Goal: Answer question/provide support: Share knowledge or assist other users

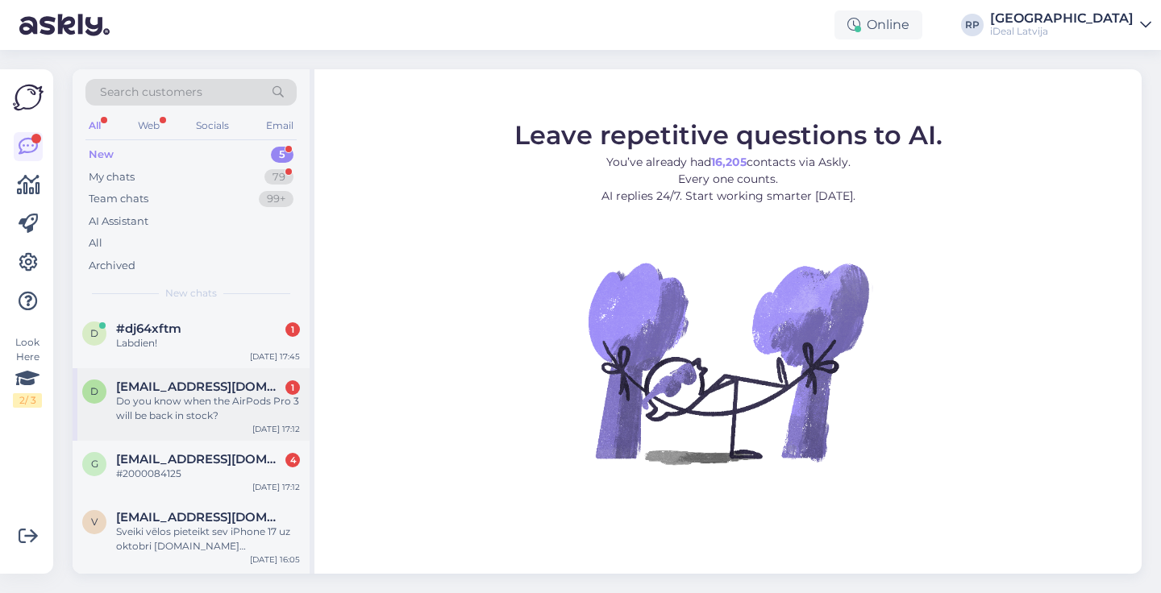
click at [197, 390] on span "[EMAIL_ADDRESS][DOMAIN_NAME]" at bounding box center [200, 387] width 168 height 15
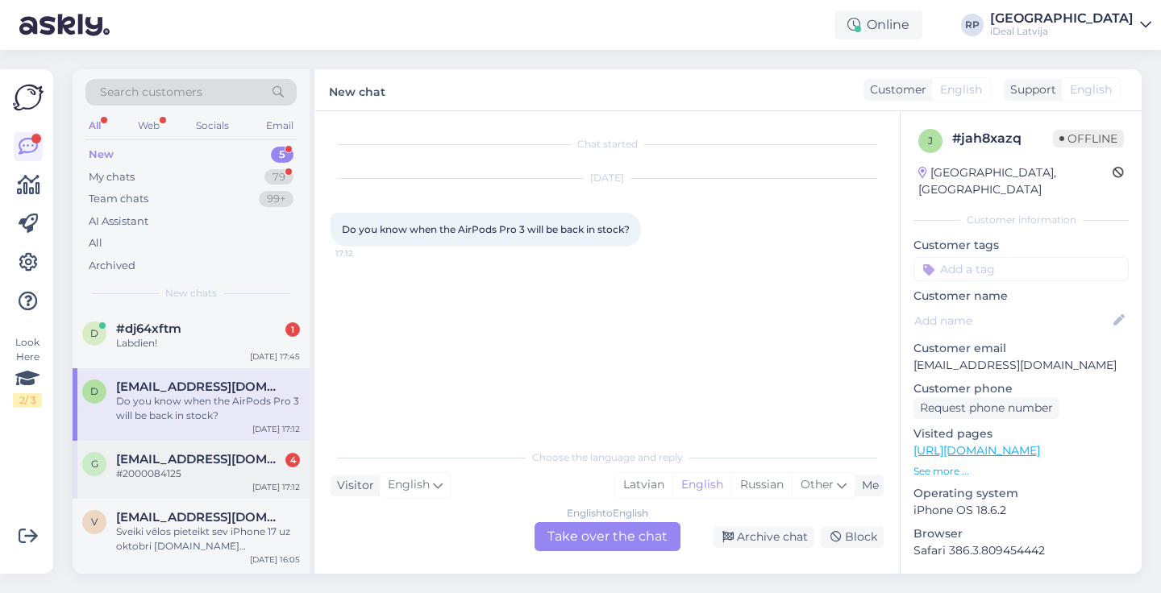
click at [201, 481] on div "g [EMAIL_ADDRESS][DOMAIN_NAME] 4 #2000084125 [DATE] 17:12" at bounding box center [191, 470] width 237 height 58
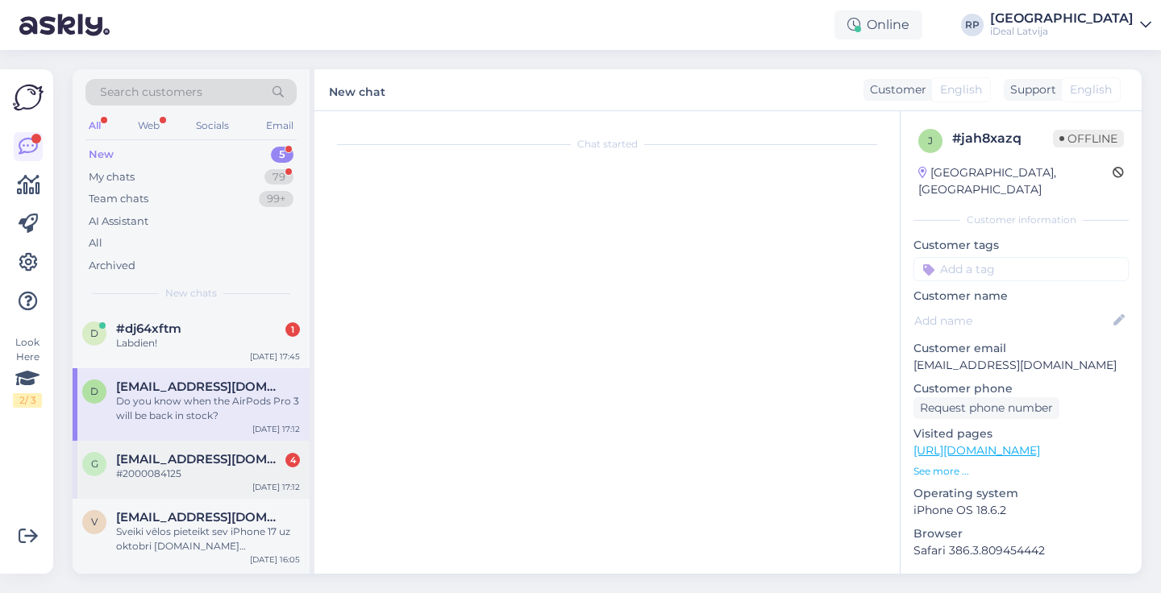
scroll to position [60, 0]
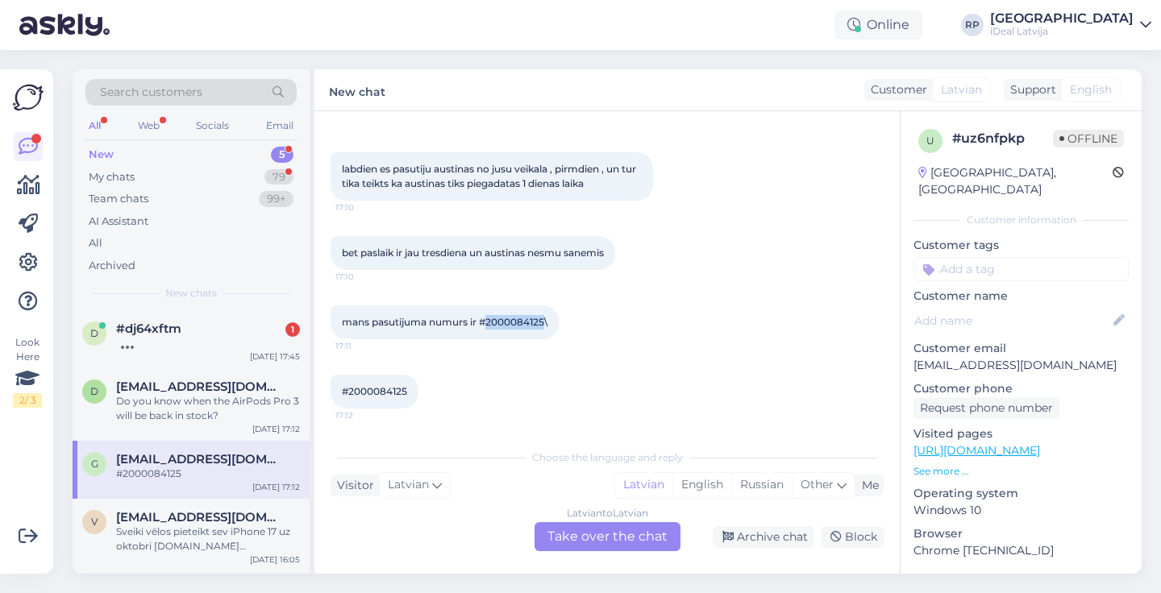
drag, startPoint x: 489, startPoint y: 320, endPoint x: 547, endPoint y: 327, distance: 57.6
click at [547, 327] on span "mans pasutijuma numurs ir #2000084125\" at bounding box center [445, 322] width 206 height 12
copy span "2000084125"
click at [724, 314] on div "mans pasutijuma numurs ir #2000084125\ 17:11" at bounding box center [607, 322] width 553 height 69
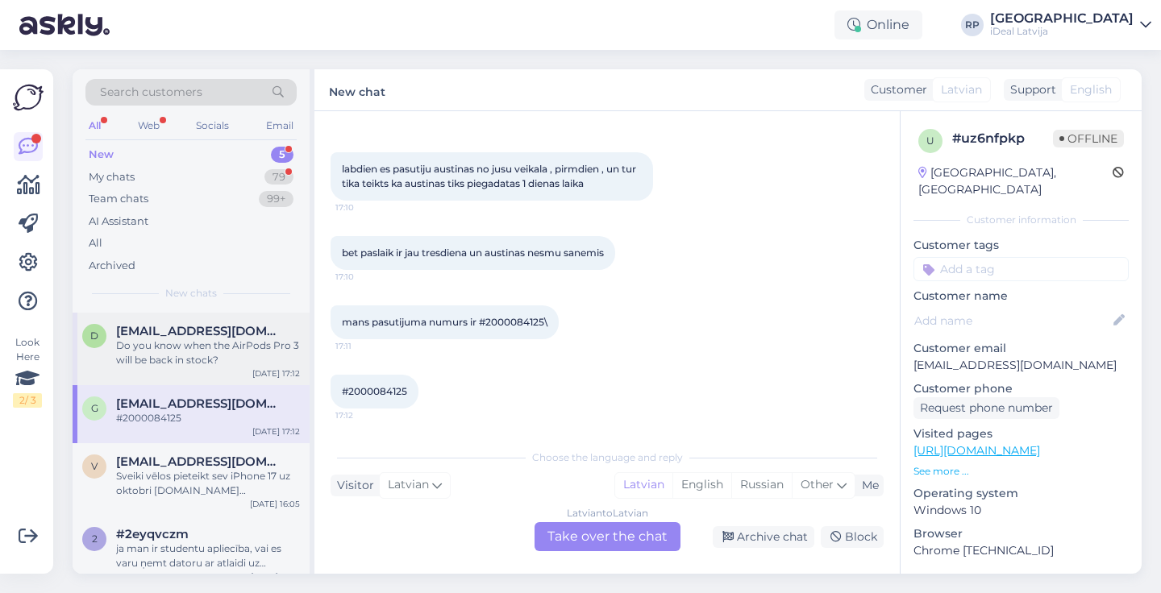
scroll to position [72, 0]
click at [235, 472] on div "Sveiki vēlos pieteikt sev iPhone 17 uz oktobri [DOMAIN_NAME] [DEMOGRAPHIC_DATA]…" at bounding box center [208, 482] width 184 height 29
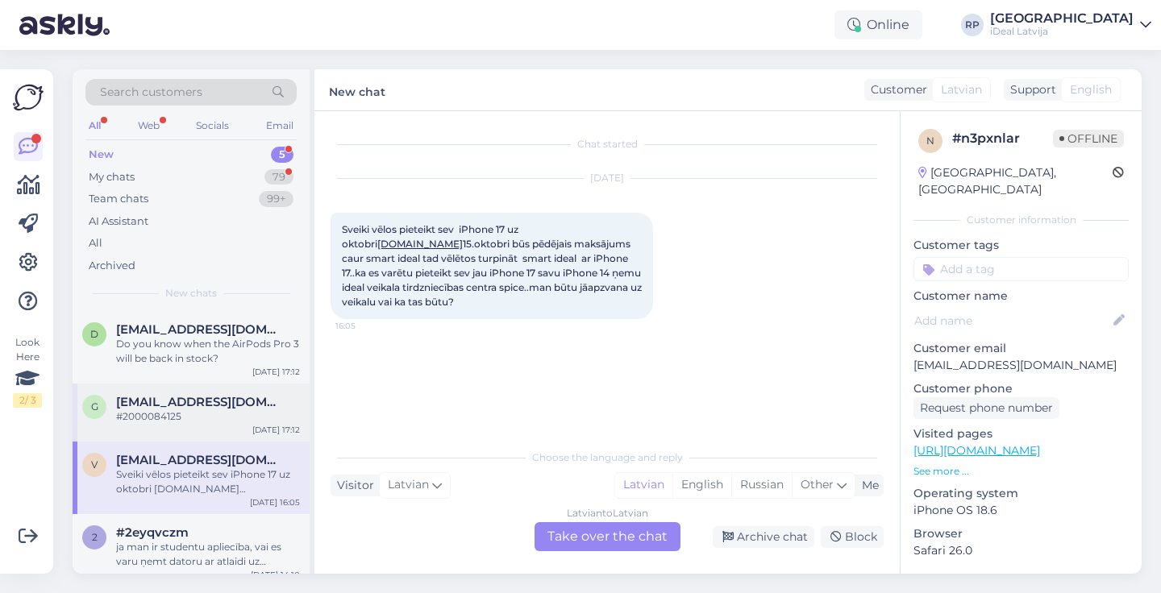
click at [252, 398] on div "[EMAIL_ADDRESS][DOMAIN_NAME]" at bounding box center [208, 402] width 184 height 15
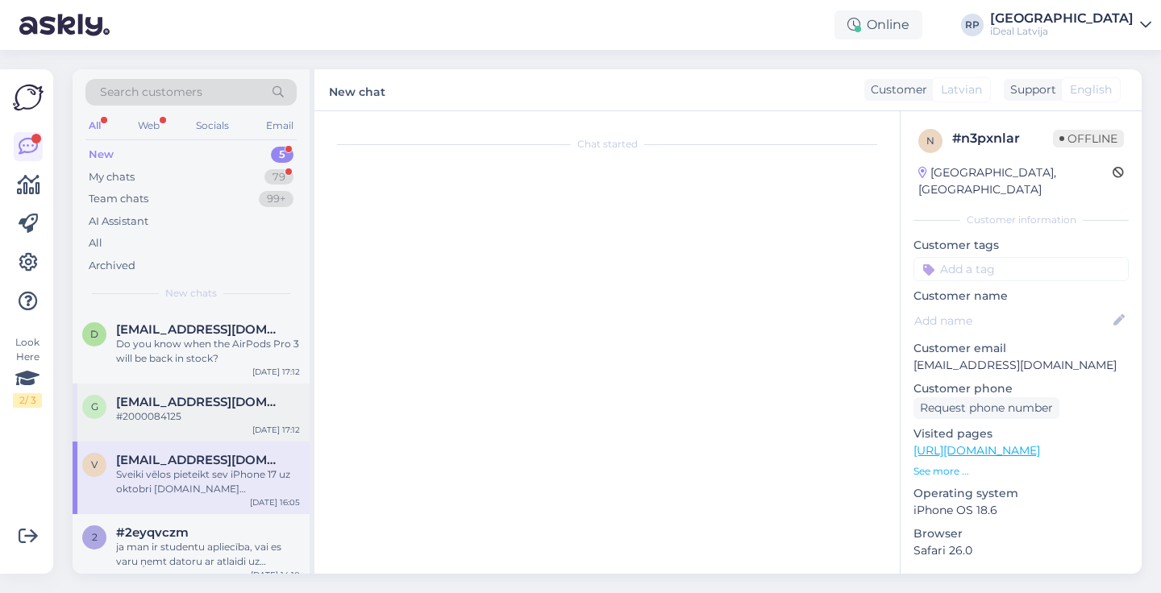
scroll to position [60, 0]
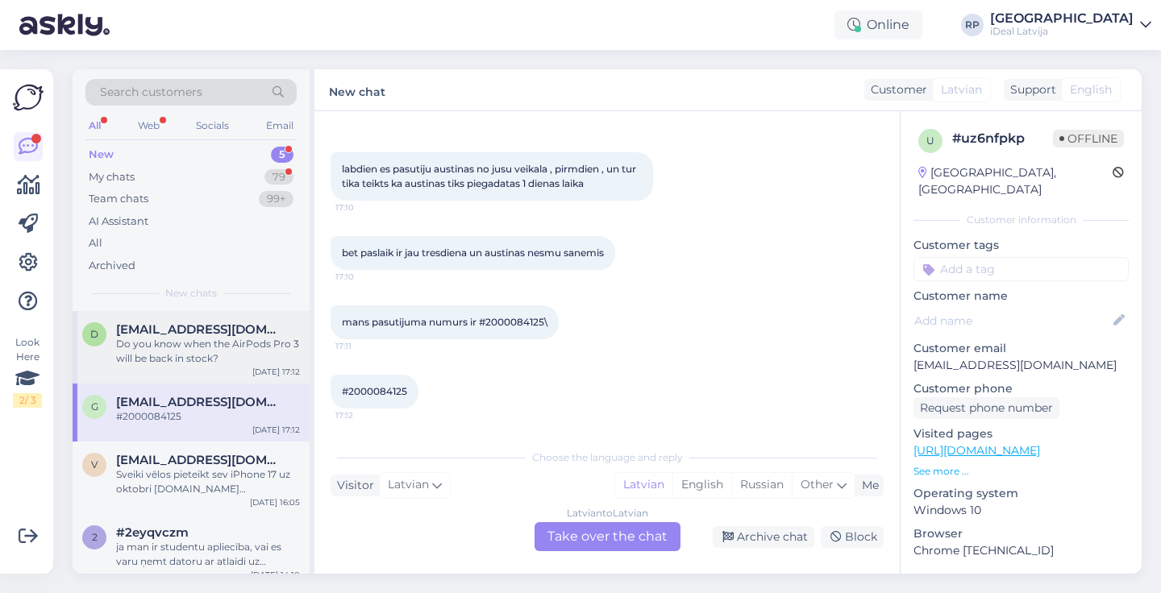
click at [263, 359] on div "Do you know when the AirPods Pro 3 will be back in stock?" at bounding box center [208, 351] width 184 height 29
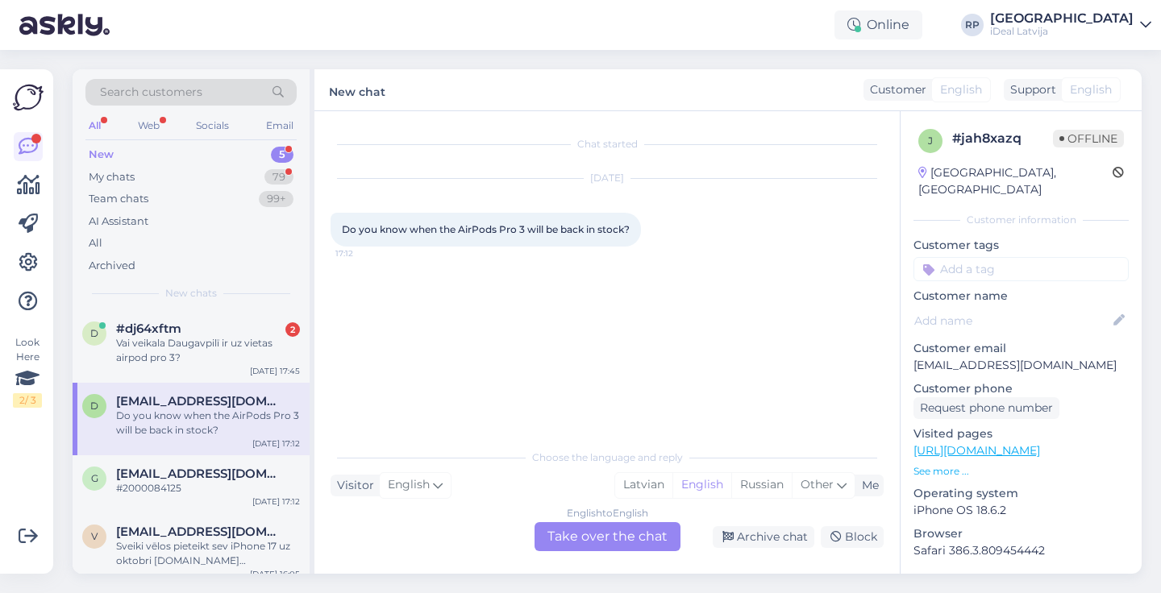
scroll to position [-1, 0]
click at [260, 356] on div "Vai veikala Daugavpilī ir uz vietas airpod pro 3?" at bounding box center [208, 350] width 184 height 29
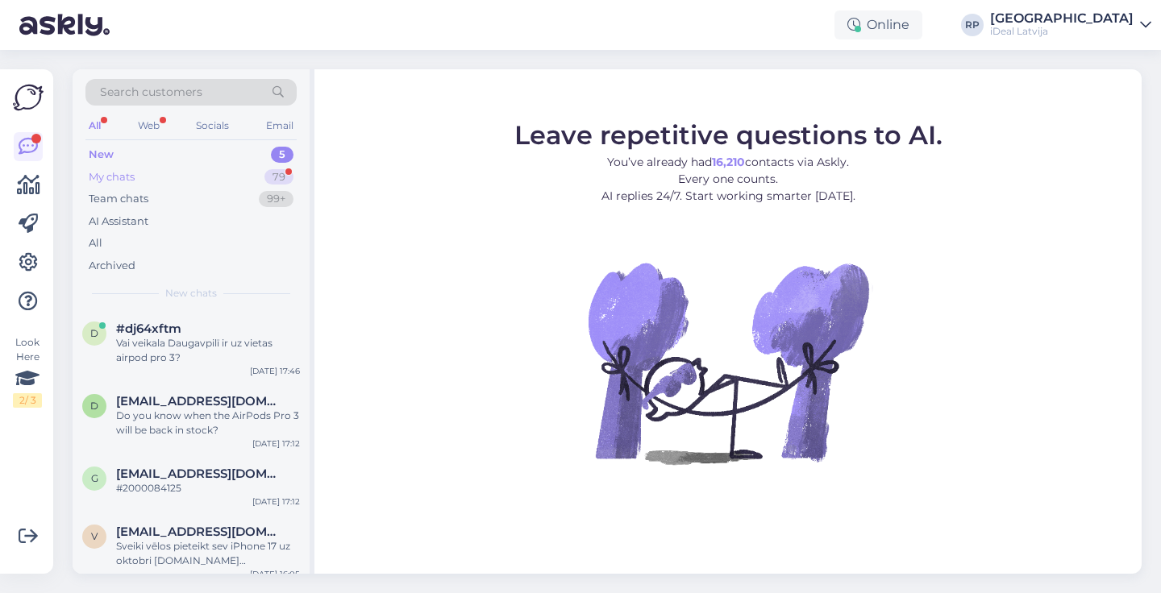
click at [277, 177] on div "79" at bounding box center [278, 177] width 29 height 16
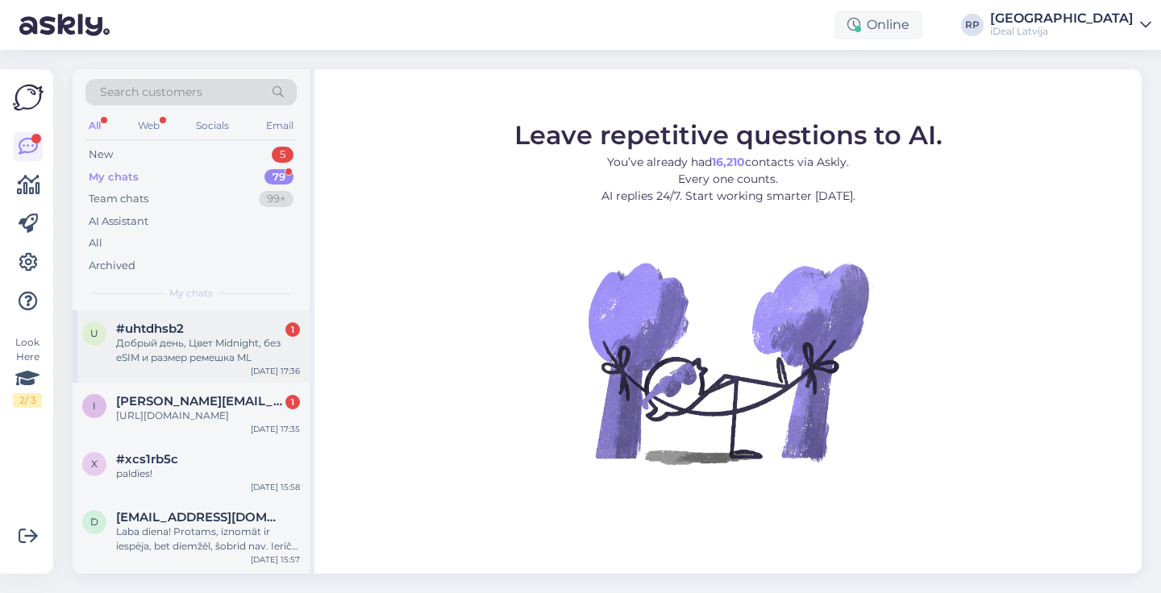
click at [238, 343] on div "Добрый день, Цвет Midnight, без eSIM и размер ремешка ML" at bounding box center [208, 350] width 184 height 29
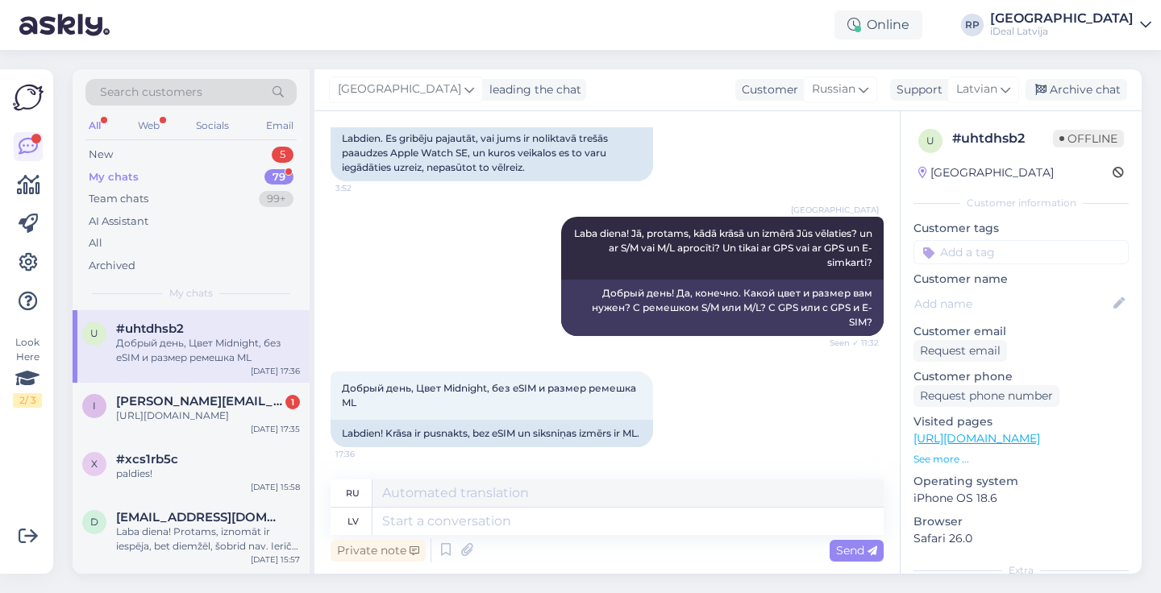
scroll to position [180, 0]
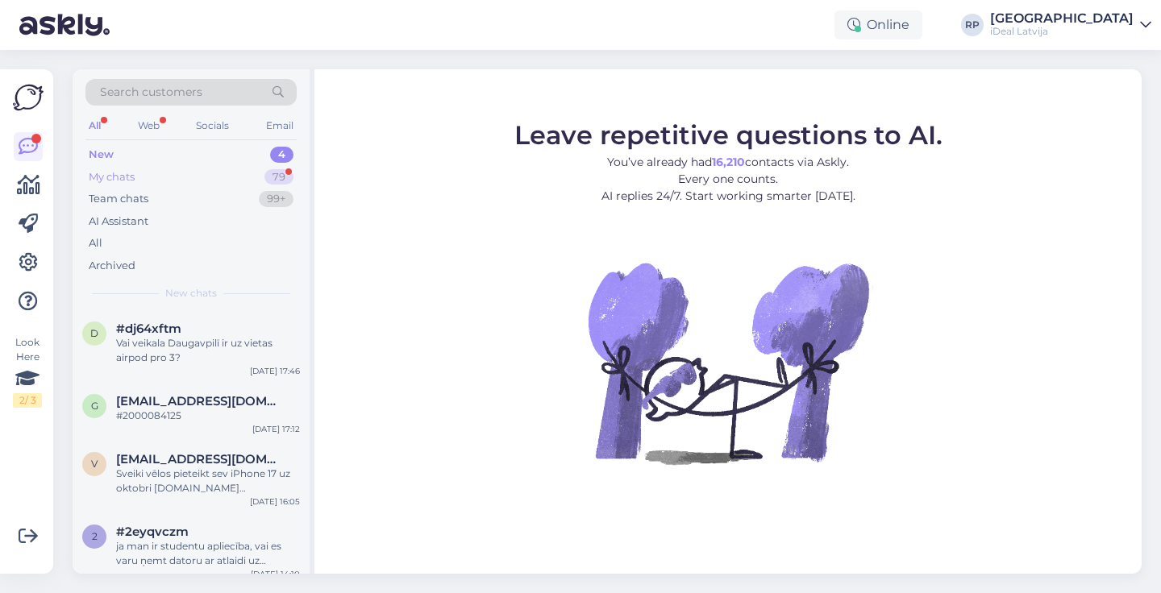
click at [284, 182] on div "79" at bounding box center [278, 177] width 29 height 16
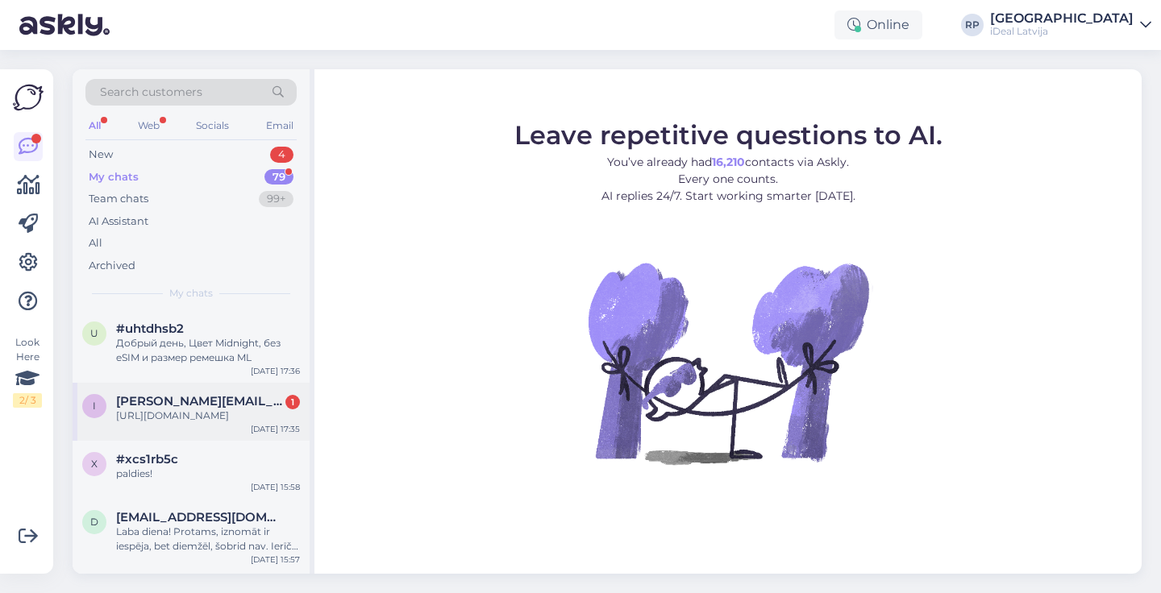
click at [238, 388] on div "i ivars@planhat.com 1 https://www.shop.cec.lv/macbook-pro-16-2024-apple-m4-pro?…" at bounding box center [191, 412] width 237 height 58
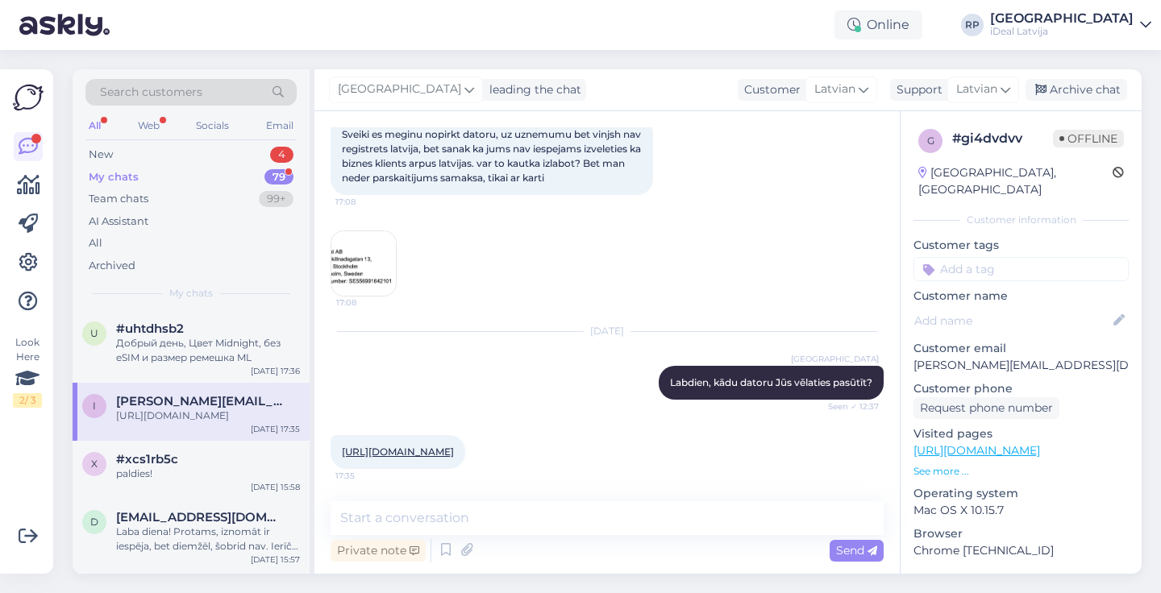
scroll to position [110, 0]
click at [256, 333] on div "#uhtdhsb2" at bounding box center [208, 329] width 184 height 15
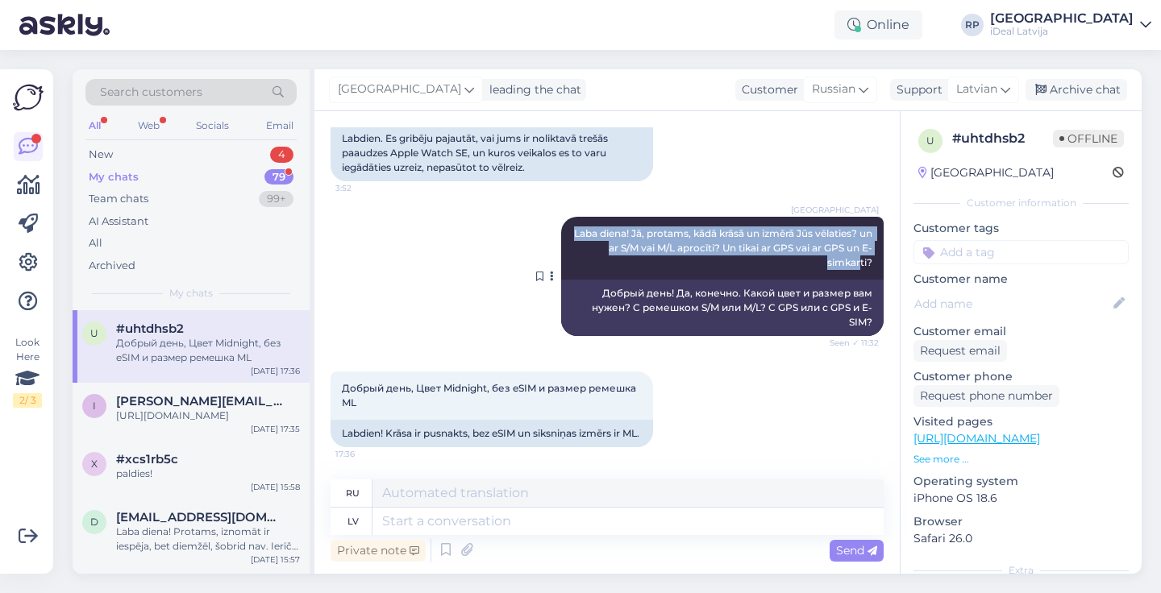
drag, startPoint x: 580, startPoint y: 213, endPoint x: 859, endPoint y: 247, distance: 281.8
click at [859, 247] on div "Riga plaza Laba diena! Jā, protams, kādā krāsā un izmērā Jūs vēlaties? un ar S/…" at bounding box center [722, 248] width 322 height 63
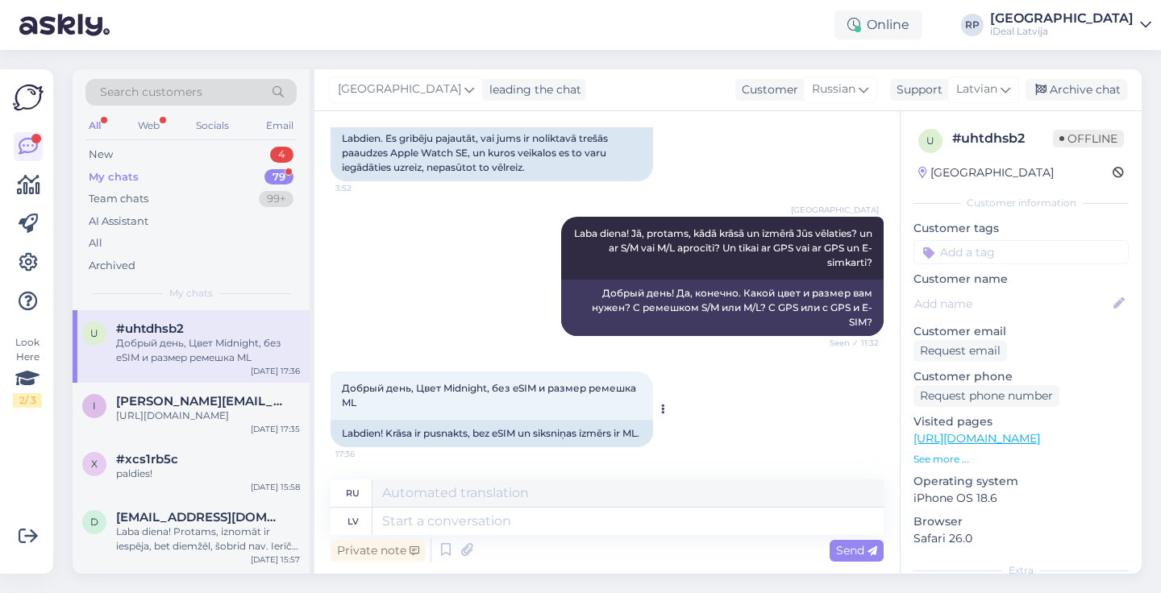
click at [590, 382] on span "Добрый день, Цвет Midnight, без eSIM и размер ремешка ML" at bounding box center [490, 395] width 297 height 27
drag, startPoint x: 333, startPoint y: 368, endPoint x: 418, endPoint y: 395, distance: 88.7
click at [418, 395] on div "Добрый день, Цвет Midnight, без eSIM и размер ремешка ML 17:36" at bounding box center [492, 396] width 322 height 48
click at [443, 307] on div "Riga plaza Laba diena! Jā, protams, kādā krāsā un izmērā Jūs vēlaties? un ar S/…" at bounding box center [607, 276] width 553 height 155
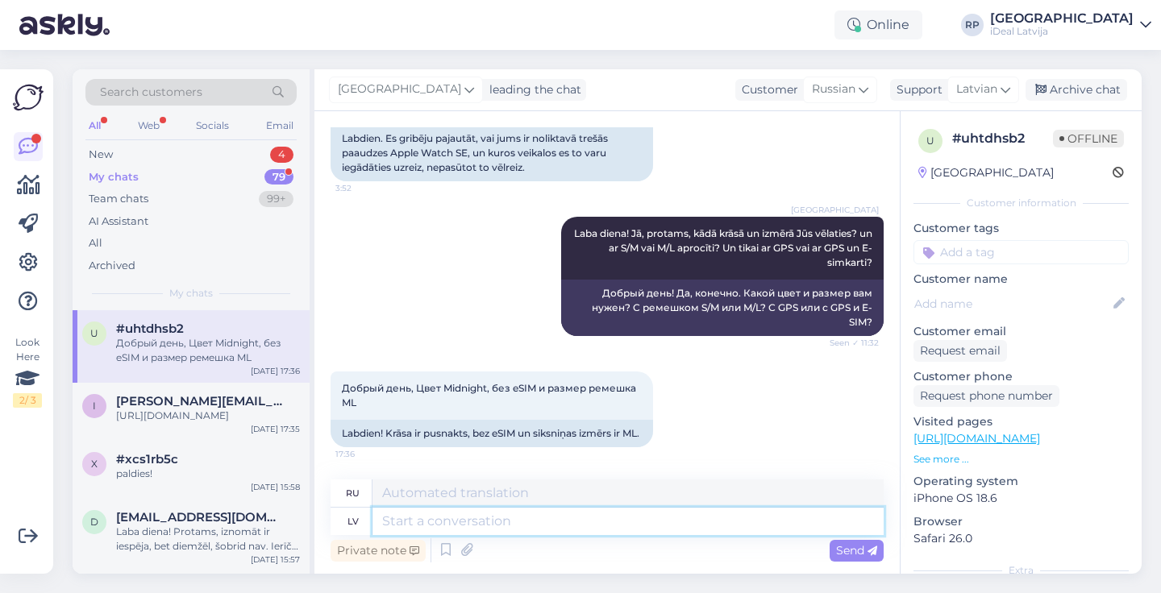
click at [674, 527] on textarea at bounding box center [627, 521] width 511 height 27
type textarea "un"
type textarea "и"
type textarea "un pulksteņa iz"
type textarea "и часы"
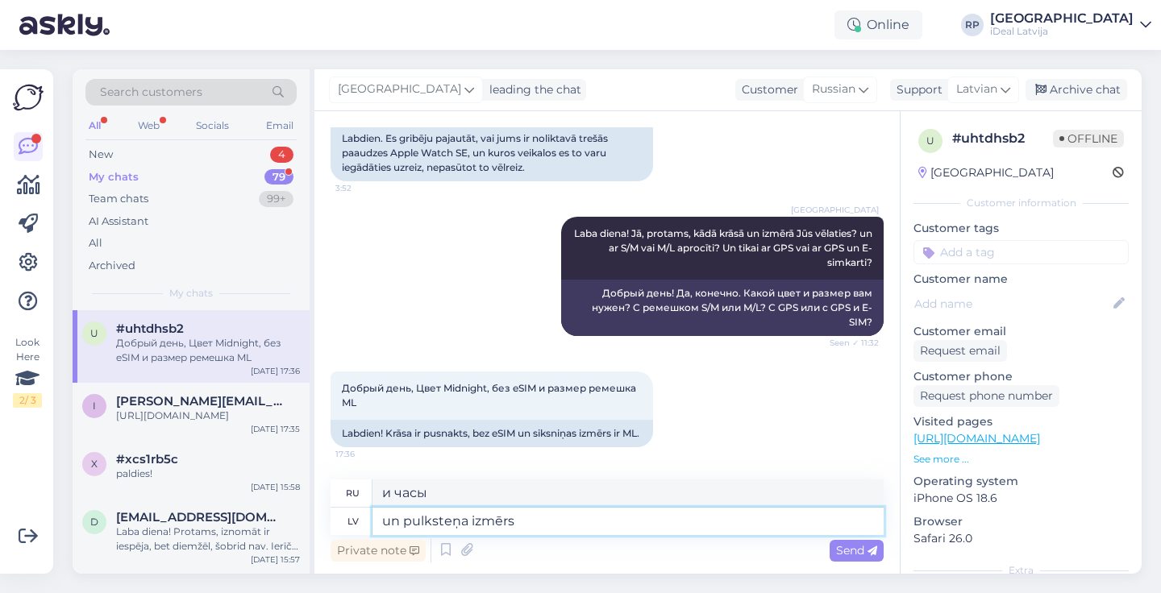
type textarea "un pulksteņa izmērs"
type textarea "и размер часов"
type textarea "un pulksteņa izmērs 40"
type textarea "и часы 40 размера"
type textarea "un pulksteņa izmērs 40mm va"
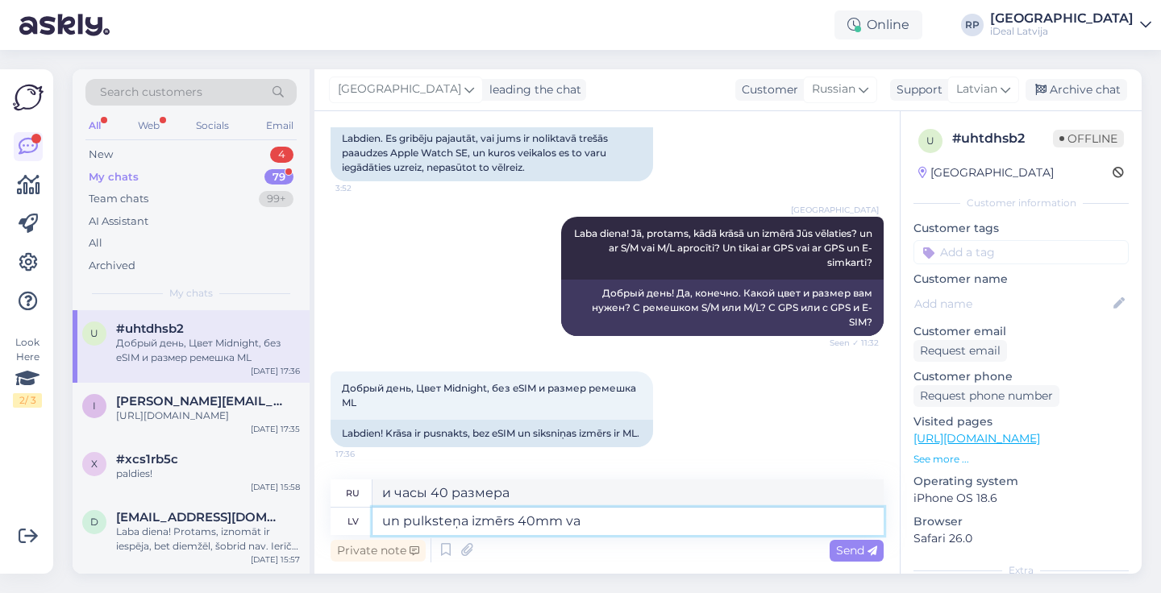
type textarea "и размер часов 40 мм"
type textarea "un pulksteņa izmērs 40mm vai"
type textarea "и размер часов 40 мм или"
type textarea "un pulksteņa izmērs 40mm vai 44mm"
type textarea "и размер часов 40 мм или 44 мм"
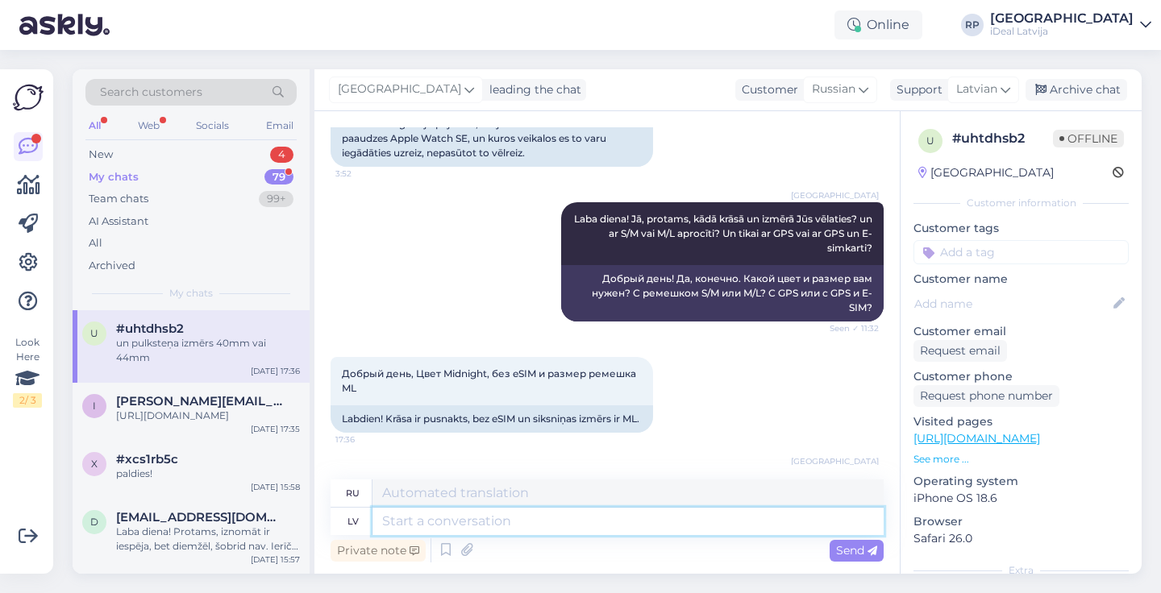
scroll to position [277, 0]
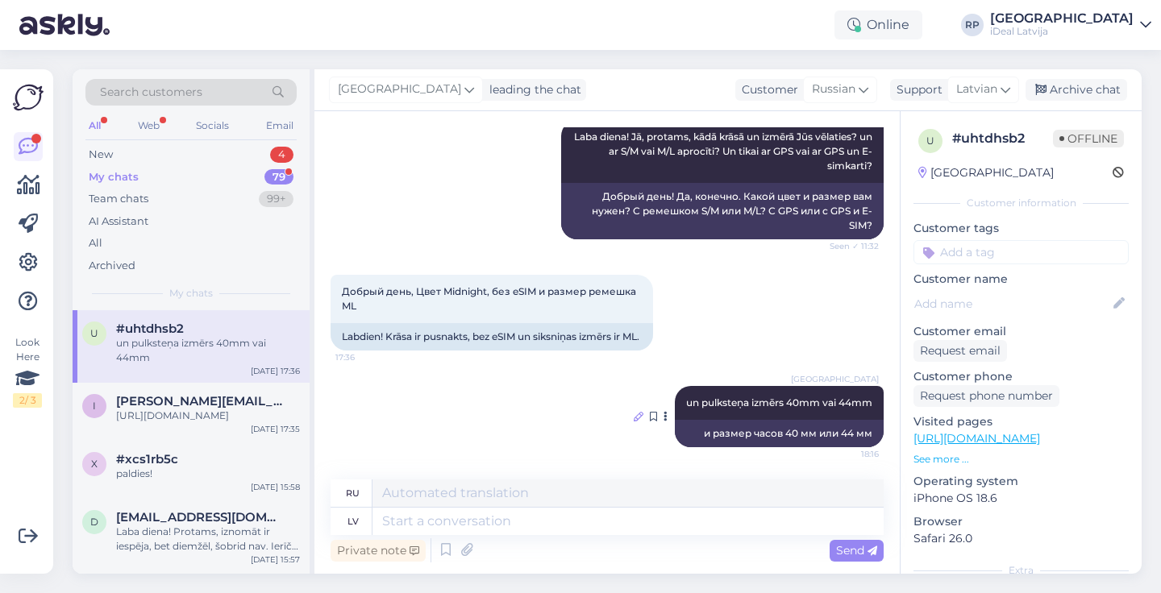
click at [636, 416] on icon at bounding box center [639, 417] width 10 height 10
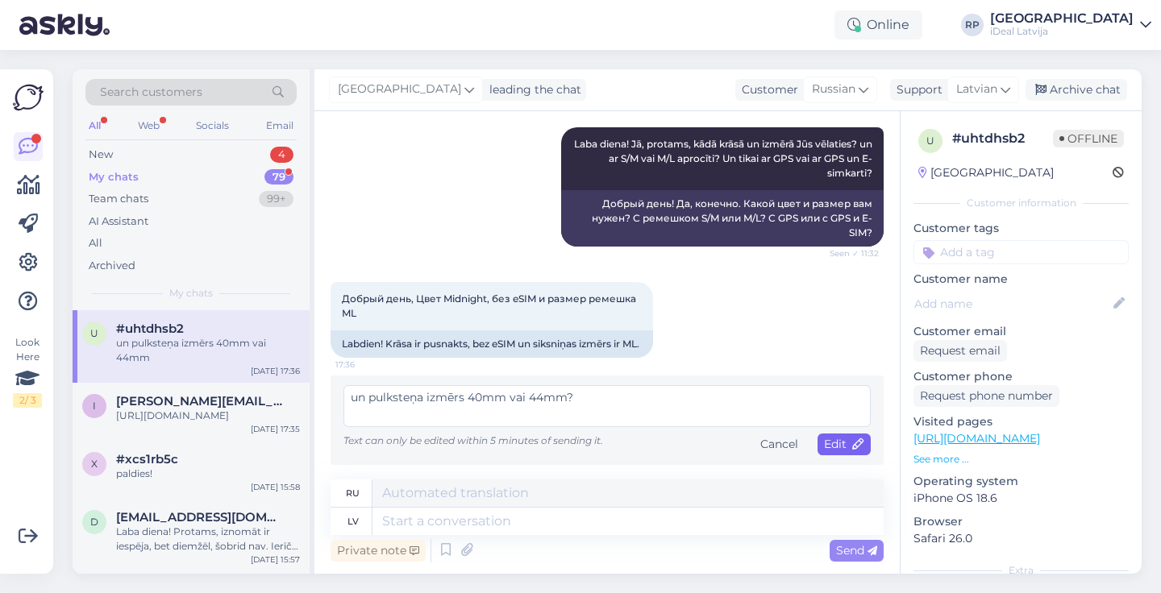
type textarea "un pulksteņa izmērs 40mm vai 44mm?"
click at [853, 435] on div "Edit" at bounding box center [844, 445] width 53 height 22
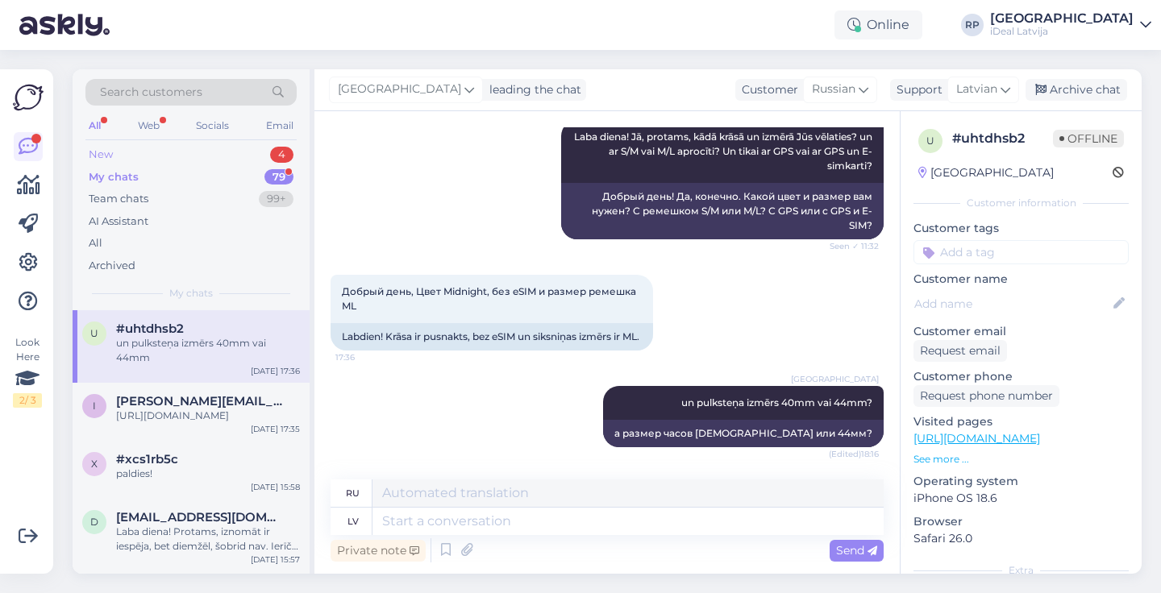
click at [283, 160] on div "4" at bounding box center [281, 155] width 23 height 16
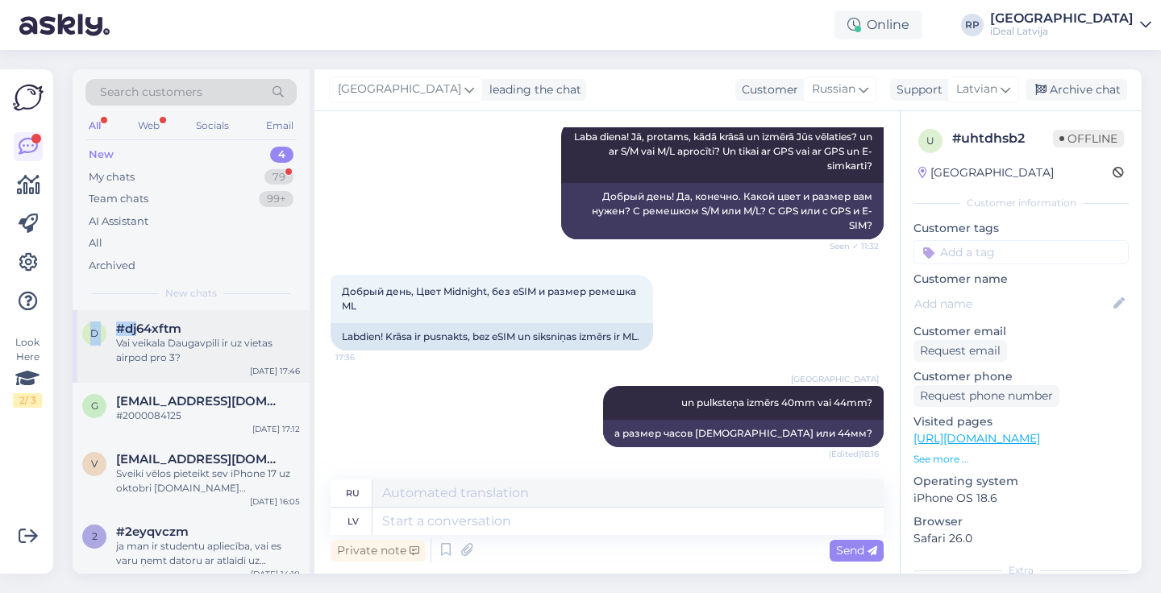
drag, startPoint x: 257, startPoint y: 168, endPoint x: 137, endPoint y: 335, distance: 205.6
click at [137, 335] on div "Search customers All Web Socials Email New 4 My chats 79 Team chats 99+ AI Assi…" at bounding box center [194, 321] width 242 height 505
drag, startPoint x: 126, startPoint y: 334, endPoint x: -1, endPoint y: 640, distance: 331.5
click at [0, 593] on html "Online RP Riga plaza iDeal Latvija Look Here 2 / 3 Get more Your checklist to g…" at bounding box center [580, 296] width 1161 height 593
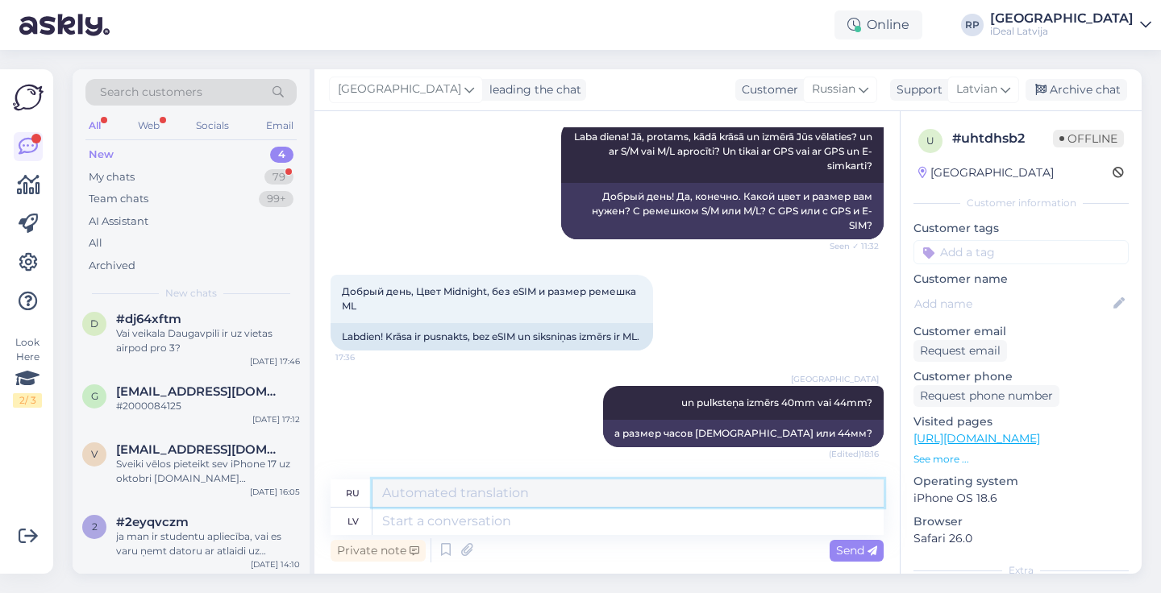
click at [383, 489] on textarea at bounding box center [627, 493] width 511 height 27
click at [540, 426] on div "Riga plaza un pulksteņa izmērs 40mm vai 44mm? (Edited) 18:16 а размер часов 40м…" at bounding box center [607, 416] width 553 height 97
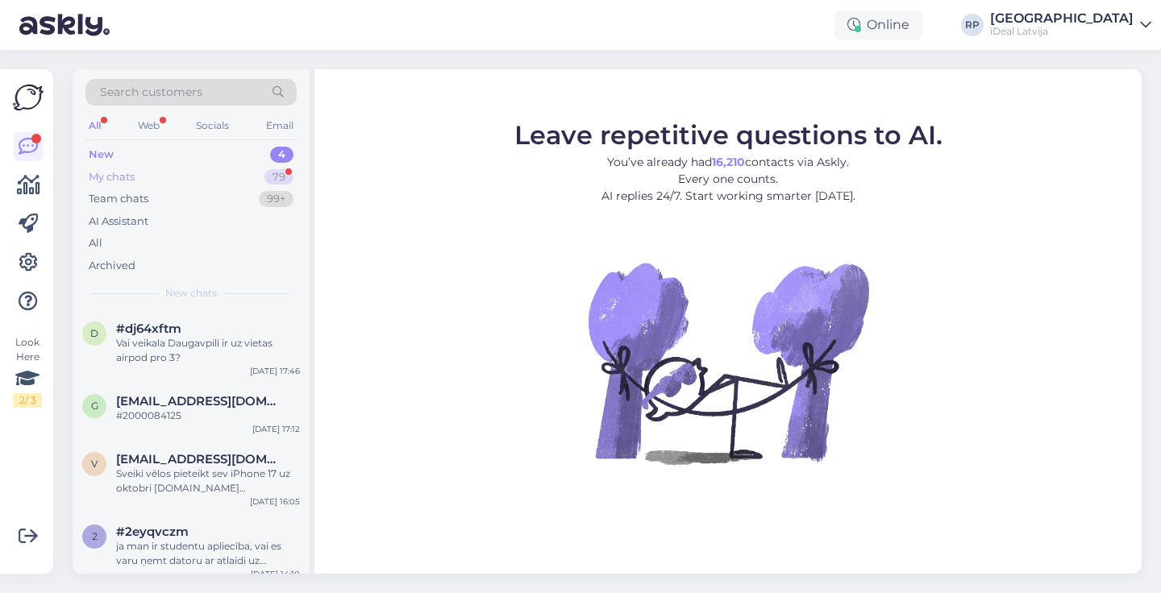
click at [281, 179] on div "79" at bounding box center [278, 177] width 29 height 16
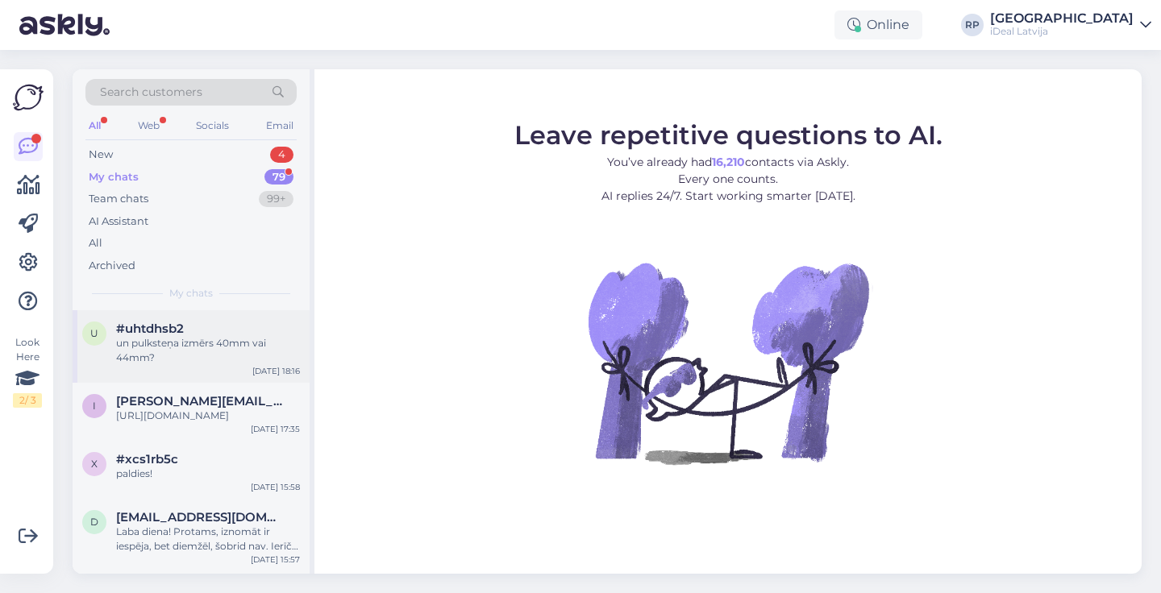
click at [205, 355] on div "un pulksteņa izmērs 40mm vai 44mm?" at bounding box center [208, 350] width 184 height 29
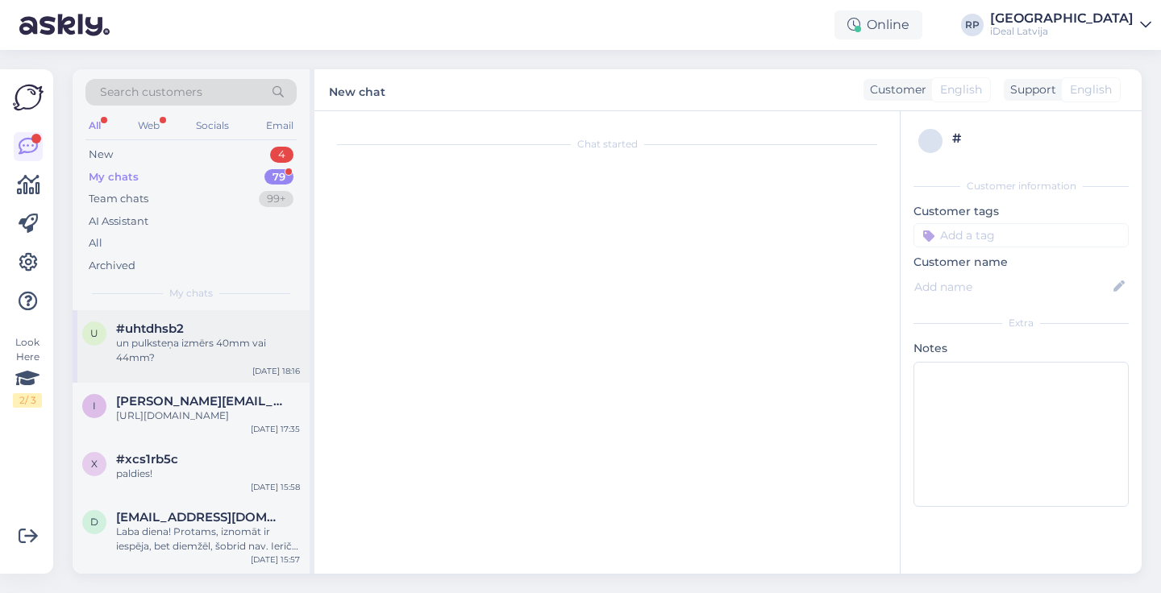
scroll to position [277, 0]
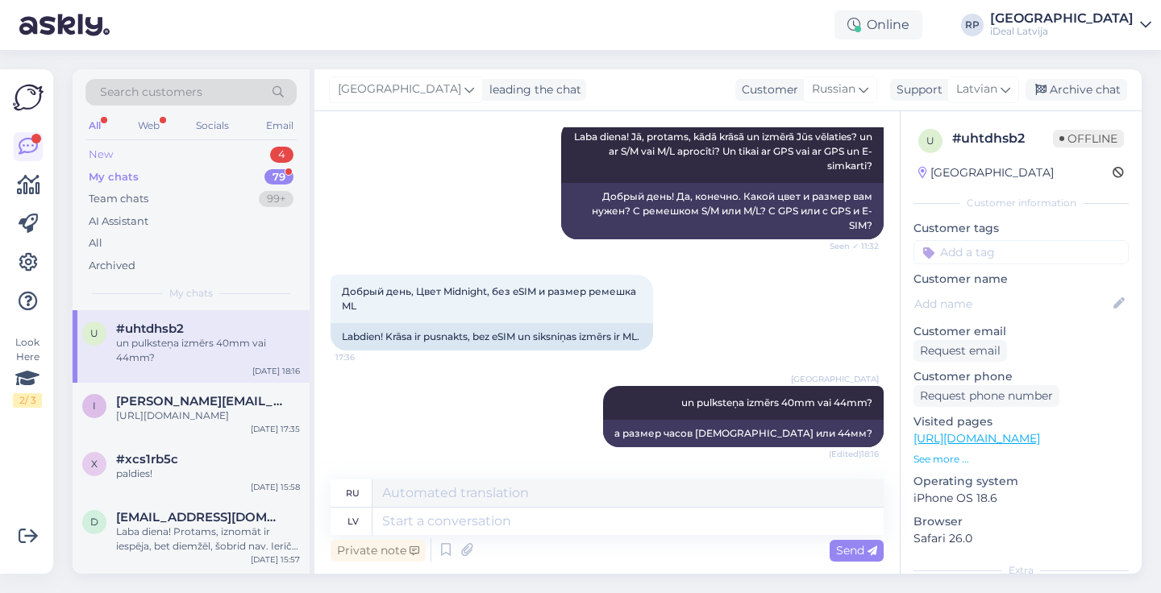
click at [277, 147] on div "4" at bounding box center [281, 155] width 23 height 16
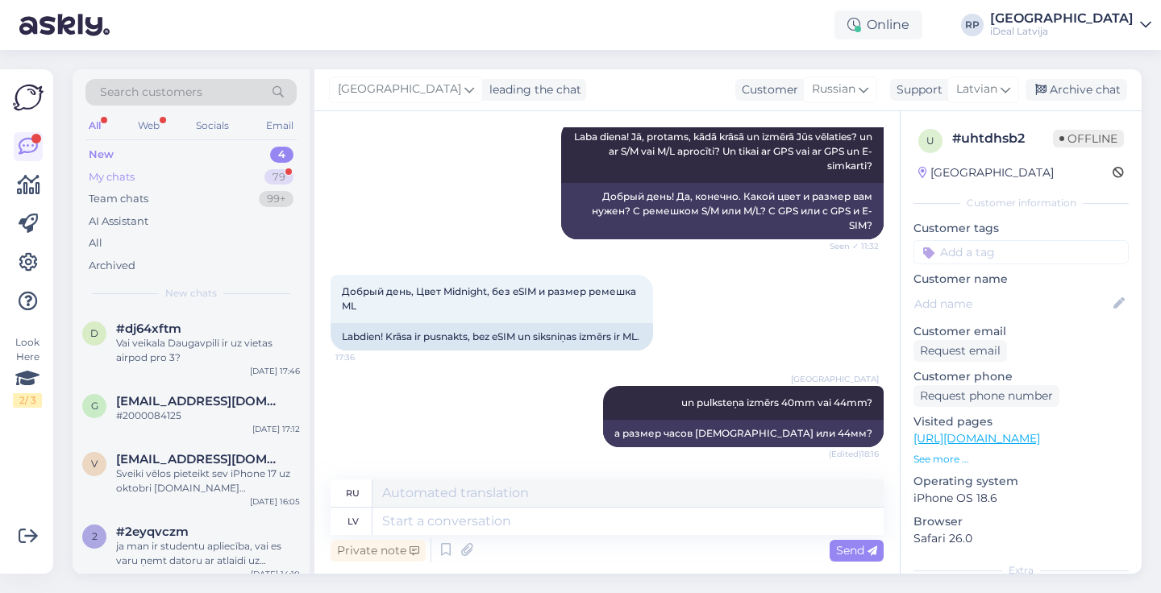
click at [271, 173] on div "79" at bounding box center [278, 177] width 29 height 16
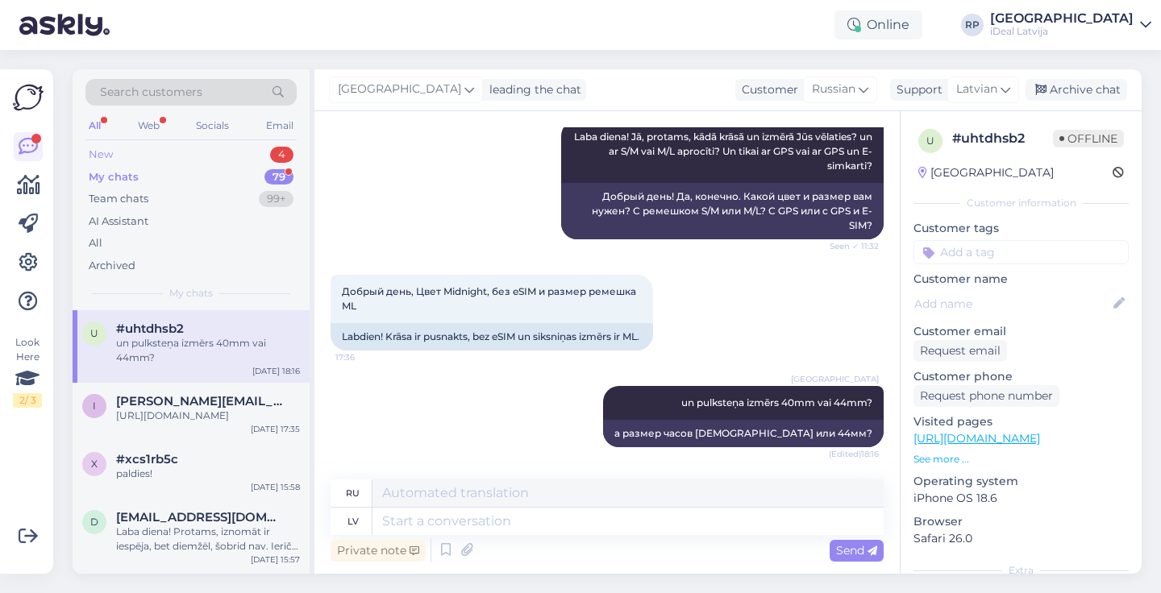
click at [281, 144] on div "New 4" at bounding box center [190, 155] width 211 height 23
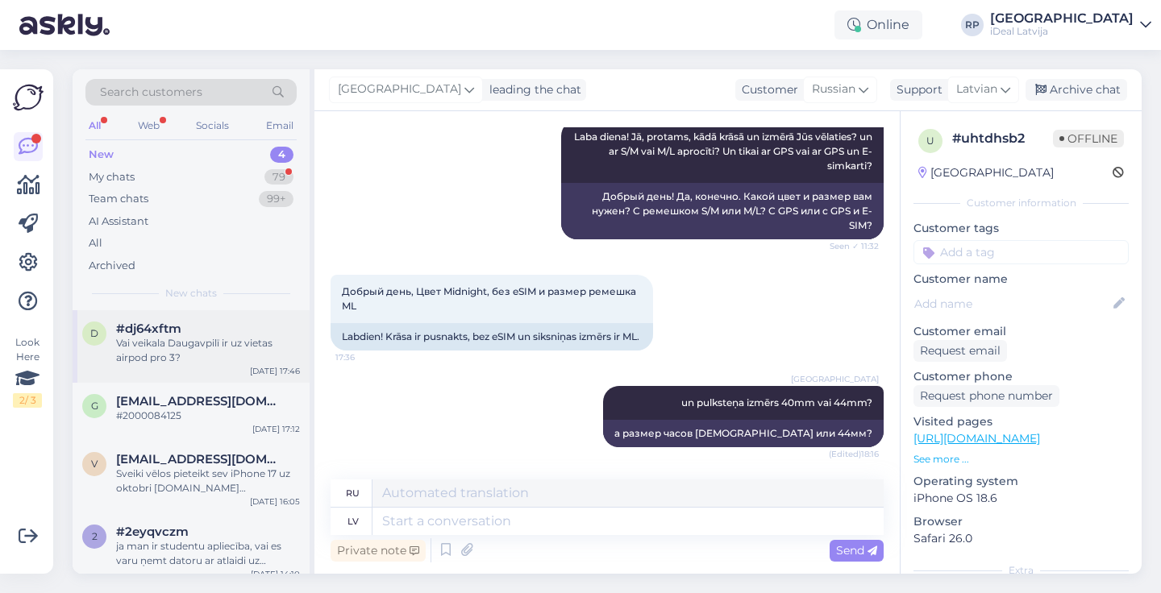
click at [264, 327] on div "#dj64xftm" at bounding box center [208, 329] width 184 height 15
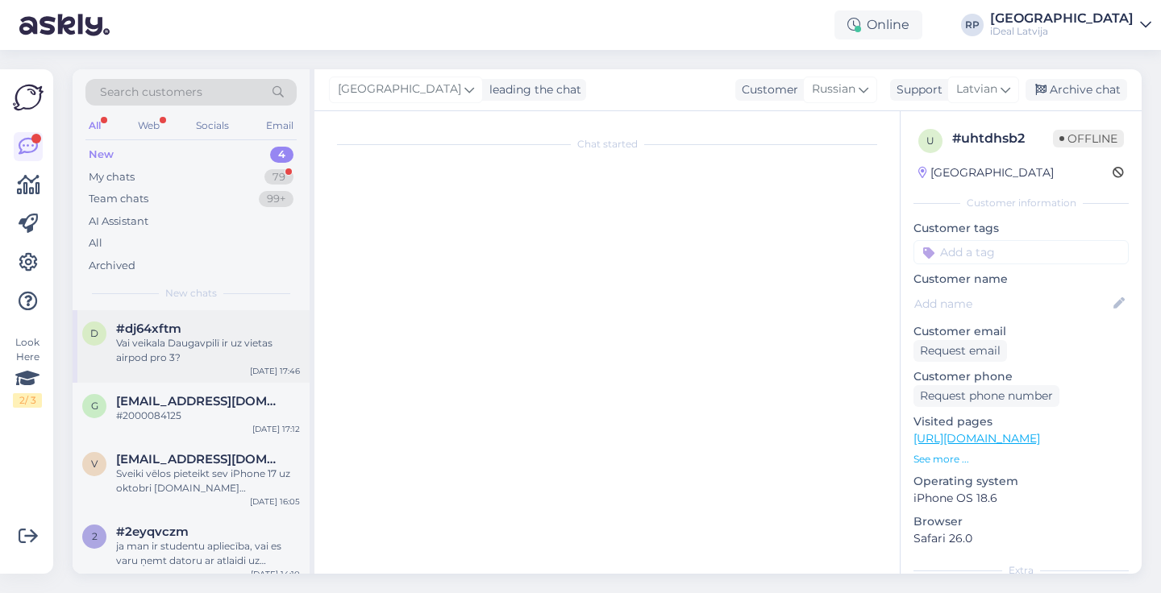
scroll to position [0, 0]
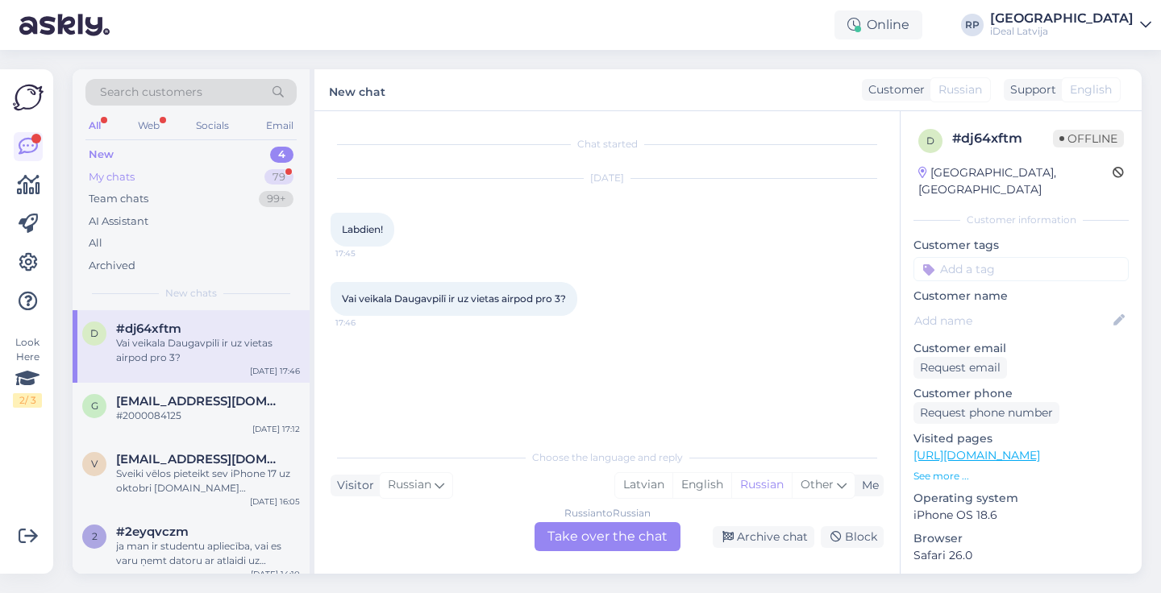
click at [278, 177] on div "79" at bounding box center [278, 177] width 29 height 16
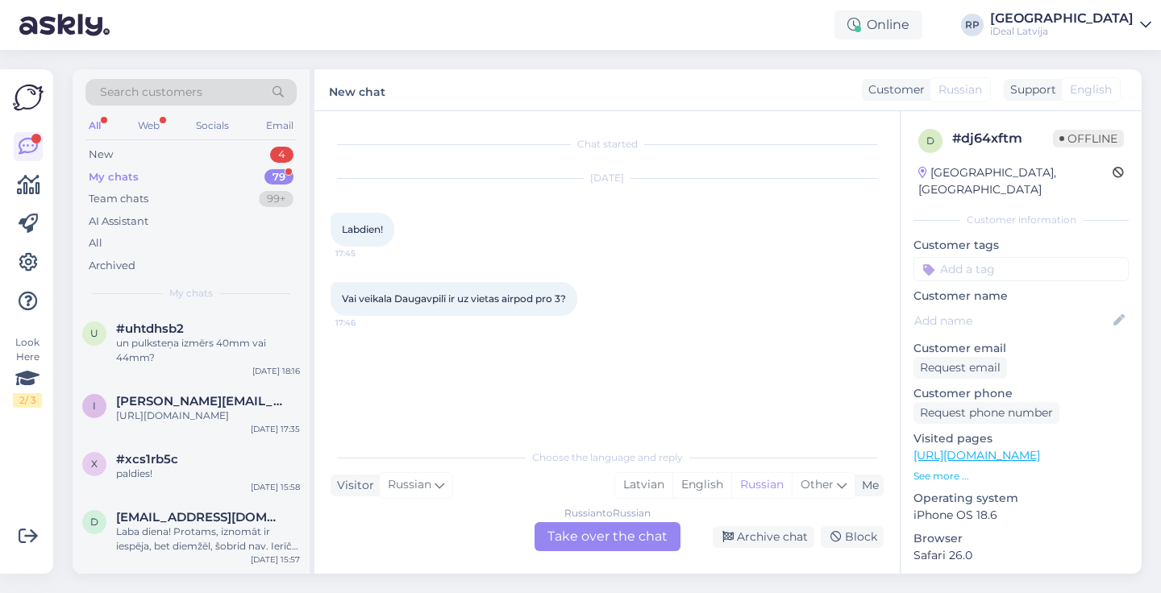
click at [284, 171] on div "79" at bounding box center [278, 177] width 29 height 16
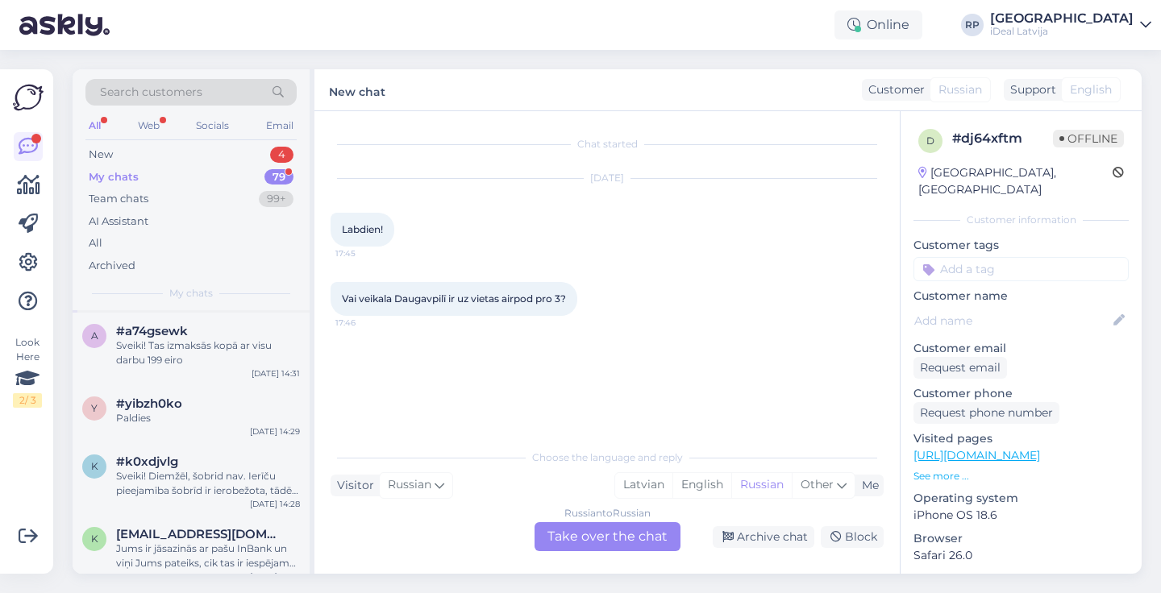
scroll to position [614, 0]
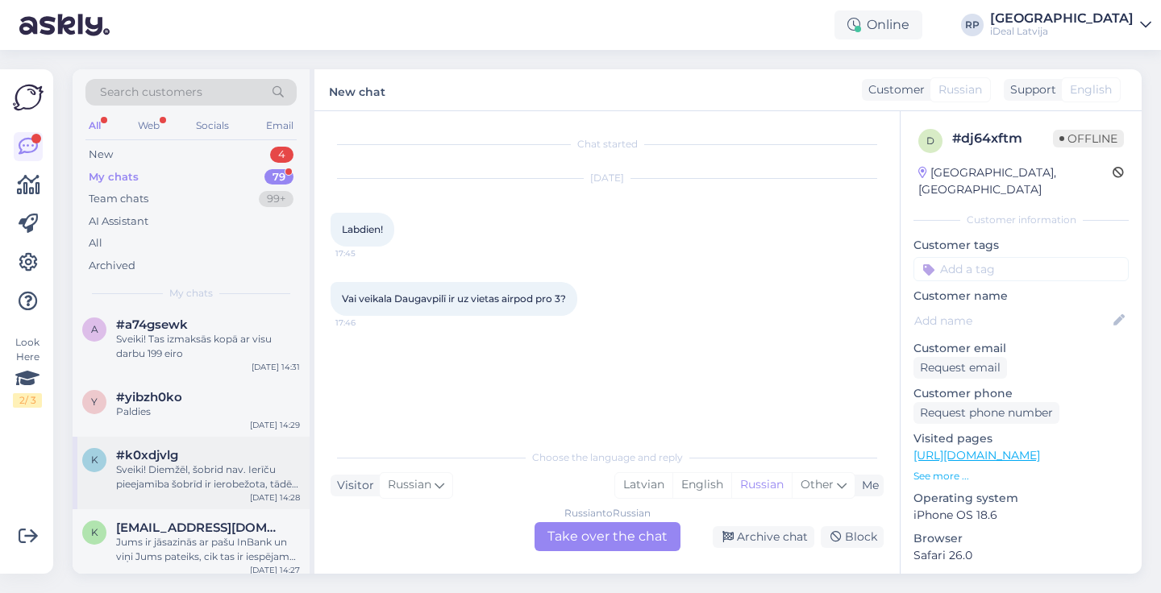
click at [156, 463] on span "#k0xdjvlg" at bounding box center [147, 455] width 62 height 15
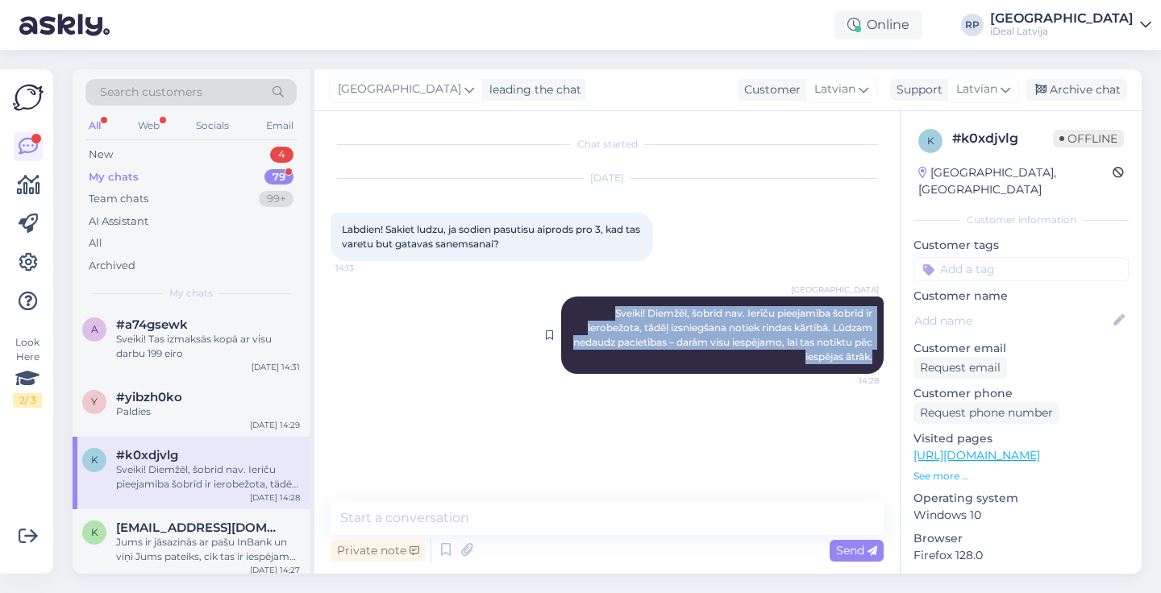
drag, startPoint x: 598, startPoint y: 313, endPoint x: 874, endPoint y: 352, distance: 278.4
click at [874, 352] on div "Riga plaza Sveiki! Diemžēl, šobrid nav. Ierīču pieejamība šobrīd ir ierobežota,…" at bounding box center [722, 335] width 322 height 77
copy span "Sveiki! Diemžēl, šobrid nav. Ierīču pieejamība šobrīd ir ierobežota, tādēļ izsn…"
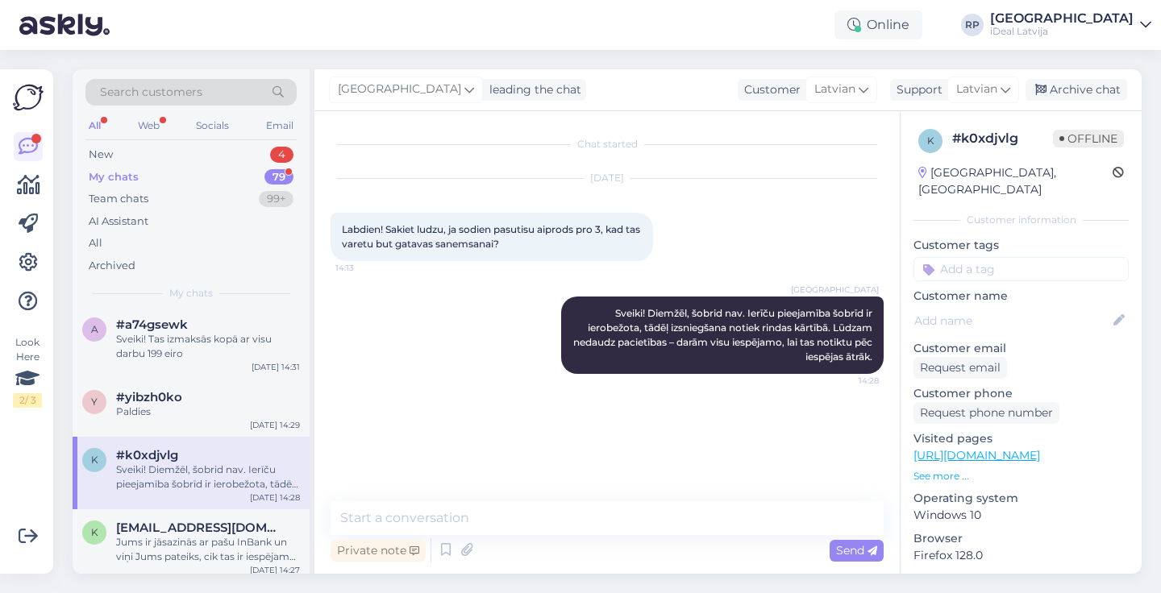
click at [277, 139] on div "All Web Socials Email" at bounding box center [190, 127] width 211 height 25
click at [276, 147] on div "4" at bounding box center [281, 155] width 23 height 16
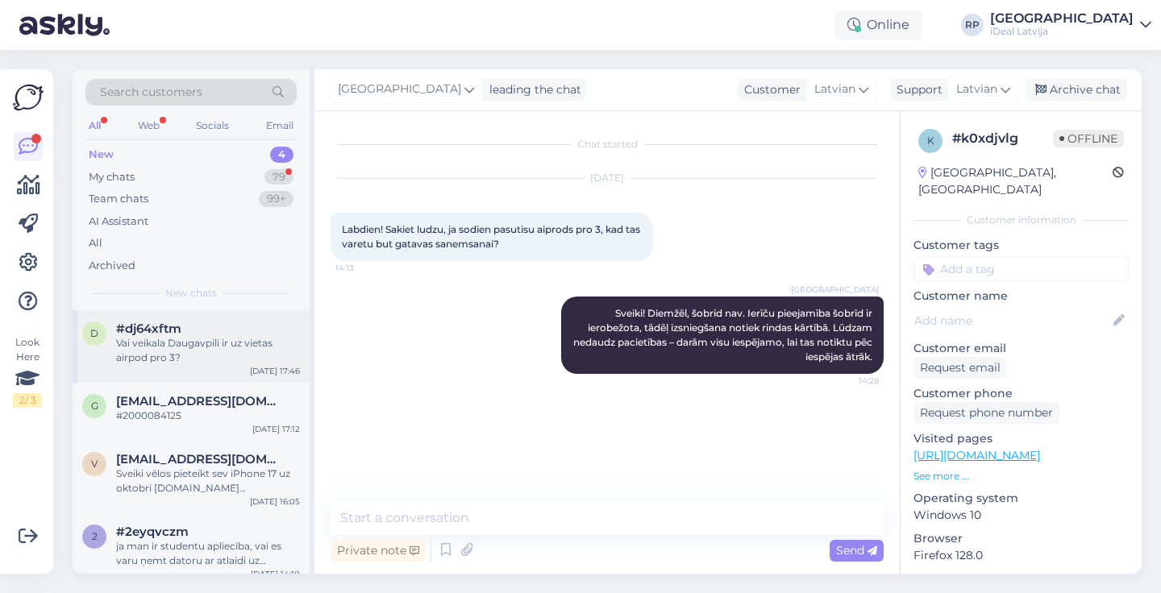
click at [224, 323] on div "#dj64xftm" at bounding box center [208, 329] width 184 height 15
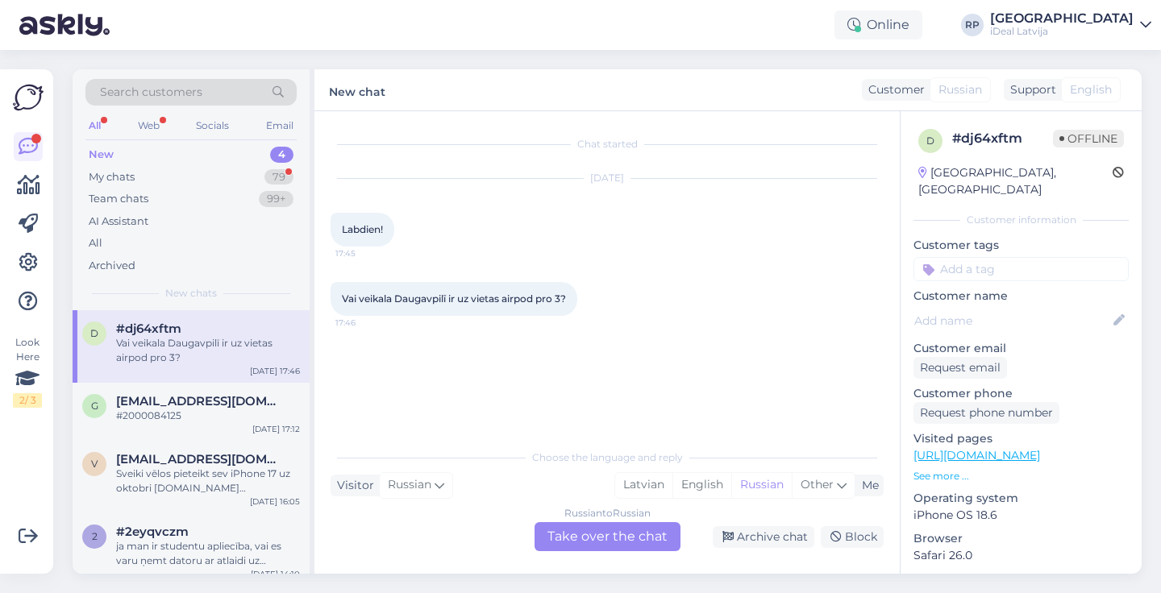
click at [655, 541] on div "Russian to Russian Take over the chat" at bounding box center [608, 536] width 146 height 29
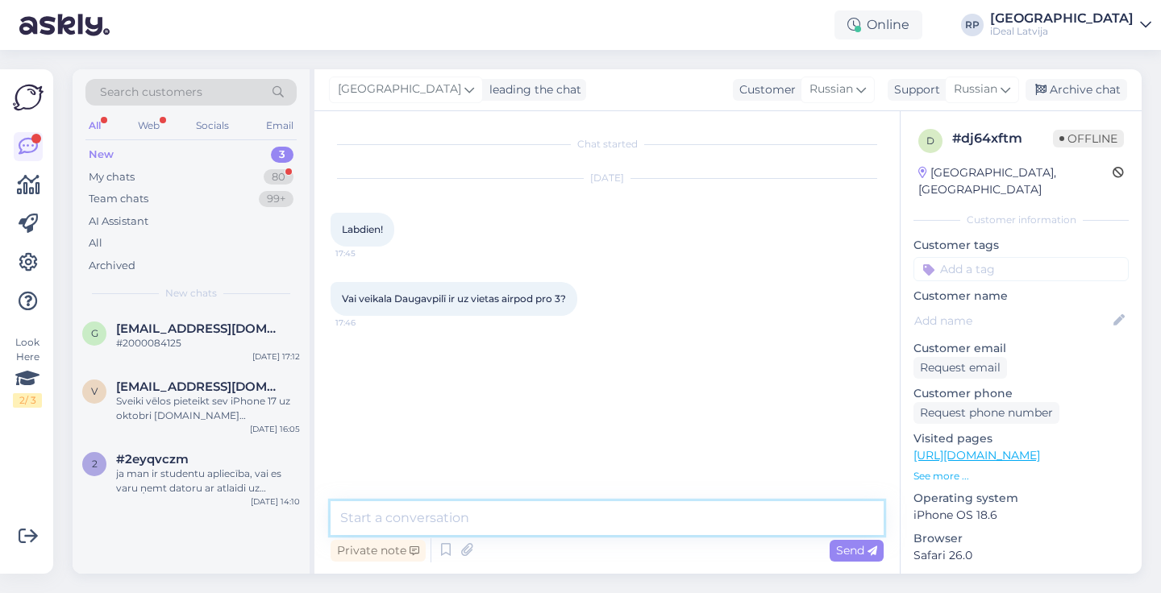
click at [633, 518] on textarea at bounding box center [607, 518] width 553 height 34
paste textarea "Sveiki! Diemžēl, šobrid nav. Ierīču pieejamība šobrīd ir ierobežota, tādēļ izsn…"
type textarea "Sveiki! Diemžēl, šobrid nav. Ierīču pieejamība šobrīd ir ierobežota, tādēļ izsn…"
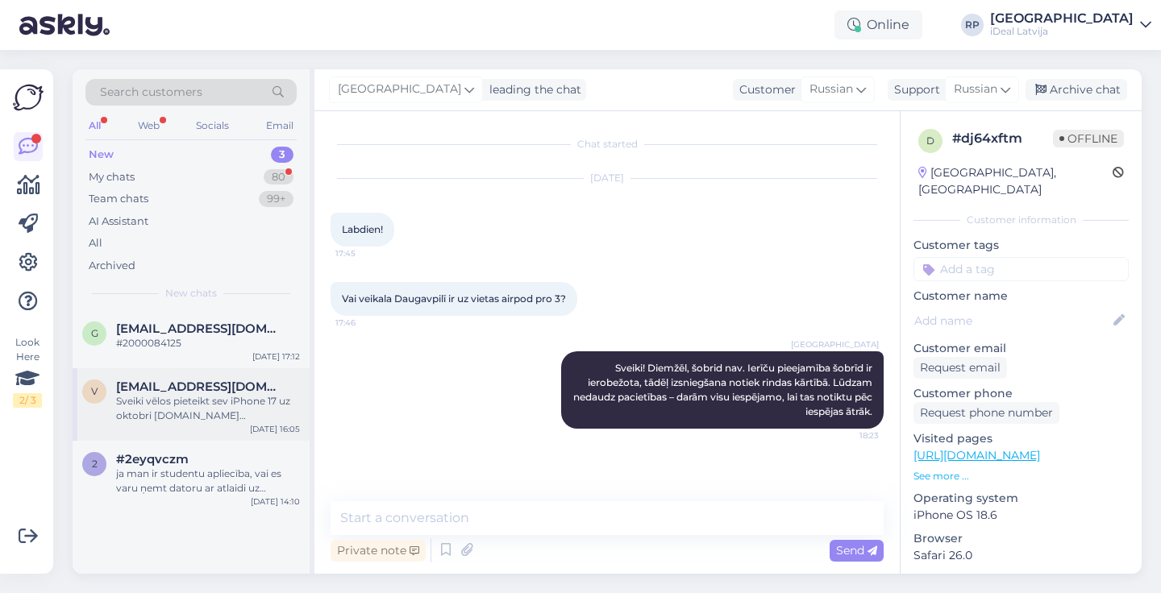
click at [223, 403] on div "Sveiki vēlos pieteikt sev iPhone 17 uz oktobri [DOMAIN_NAME] [DEMOGRAPHIC_DATA]…" at bounding box center [208, 408] width 184 height 29
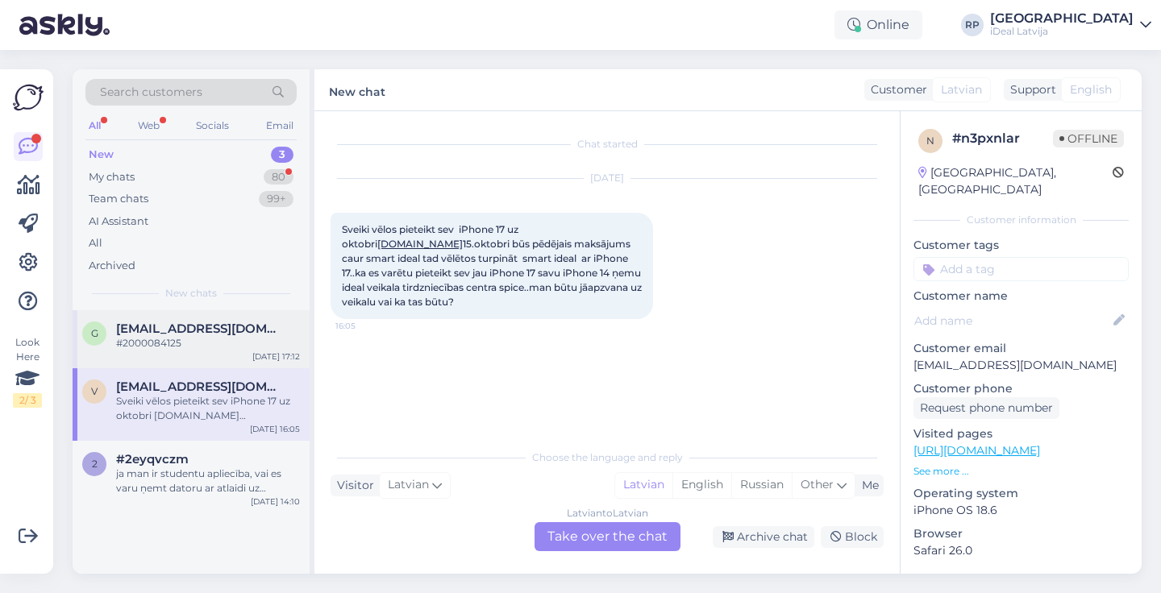
click at [222, 351] on div "g ginxfnbr@gmail.com #2000084125 Sep 24 17:12" at bounding box center [191, 339] width 237 height 58
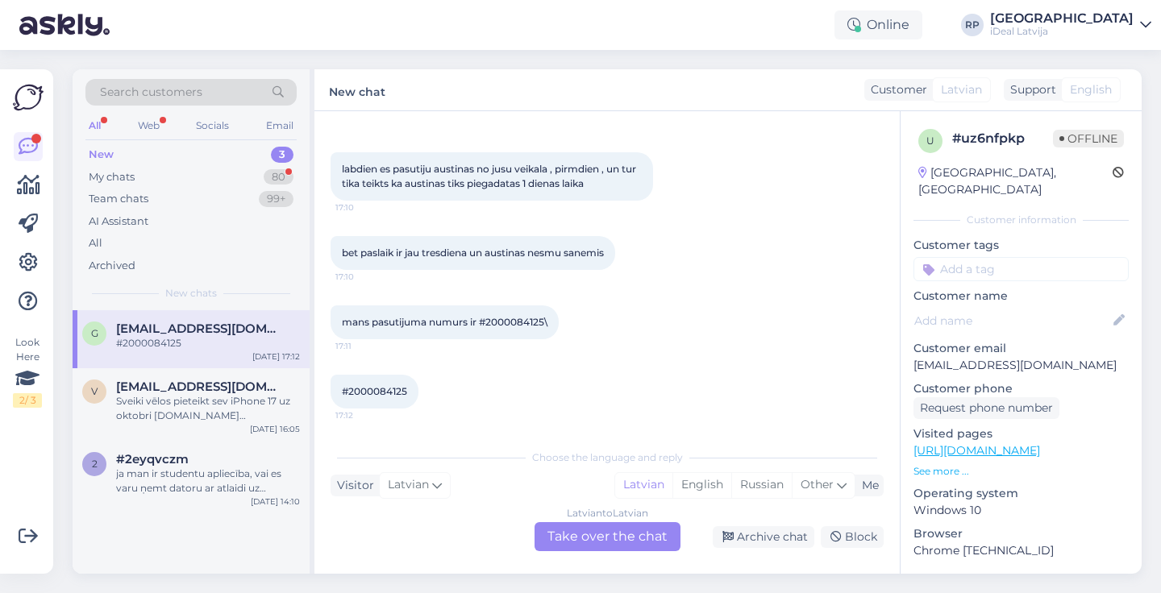
scroll to position [60, 0]
click at [276, 175] on div "80" at bounding box center [279, 177] width 30 height 16
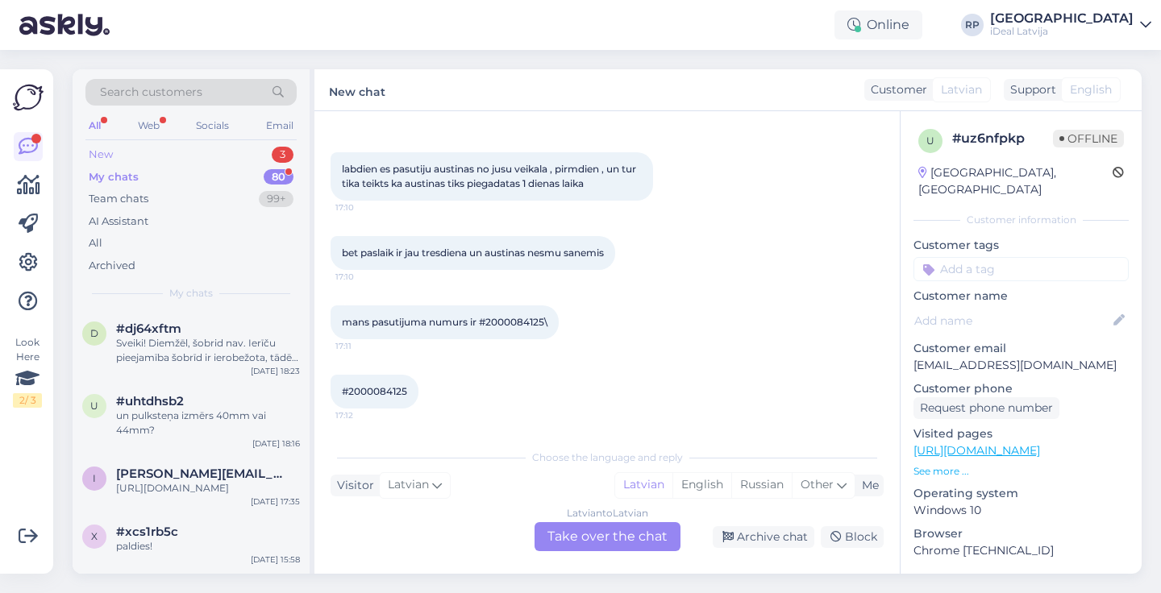
click at [279, 155] on div "3" at bounding box center [283, 155] width 22 height 16
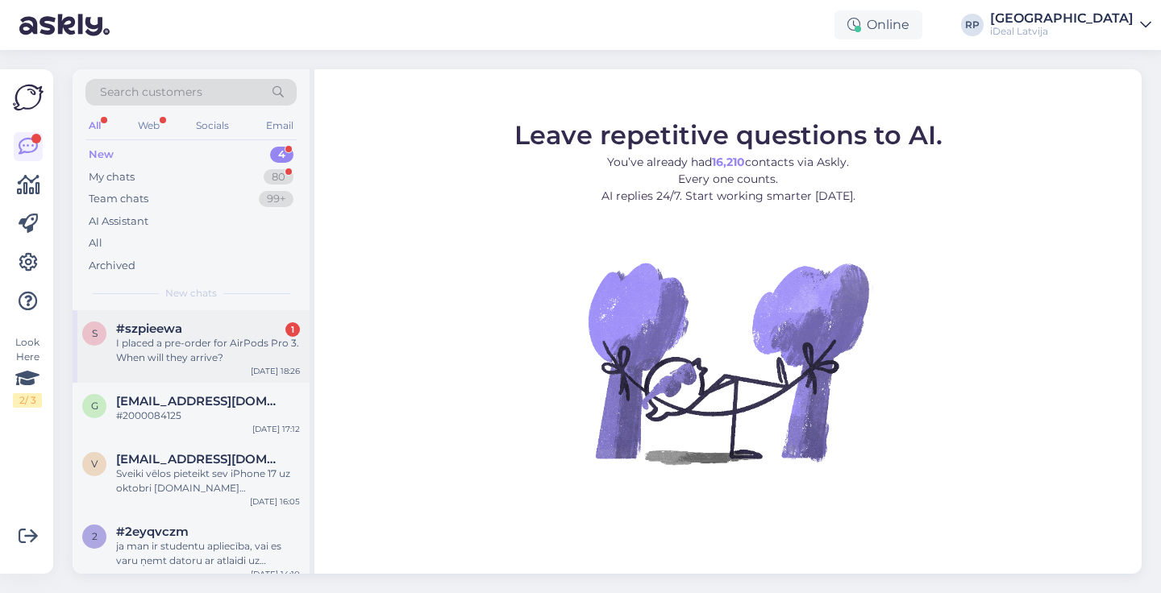
click at [266, 322] on div "#szpieewa 1" at bounding box center [208, 329] width 184 height 15
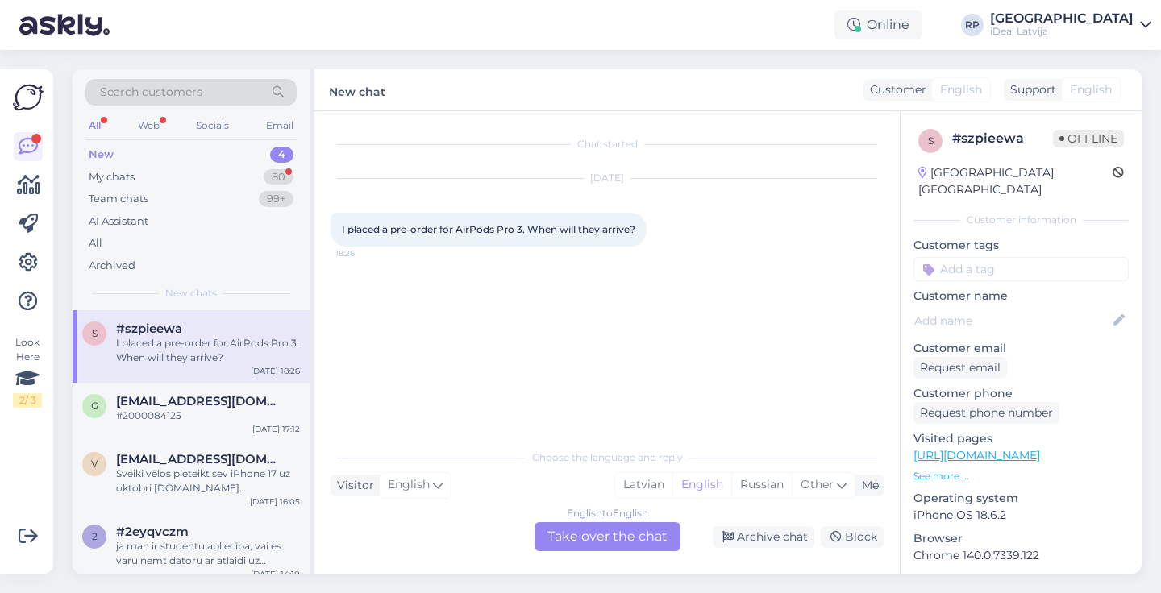
click at [630, 541] on div "English to English Take over the chat" at bounding box center [608, 536] width 146 height 29
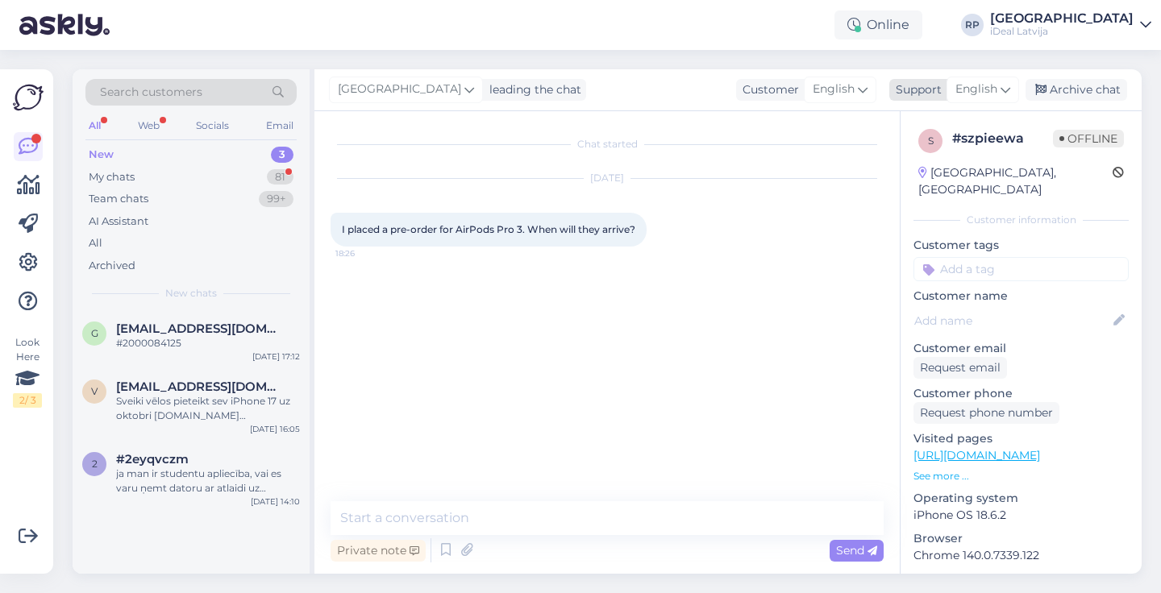
click at [980, 89] on span "English" at bounding box center [976, 90] width 42 height 18
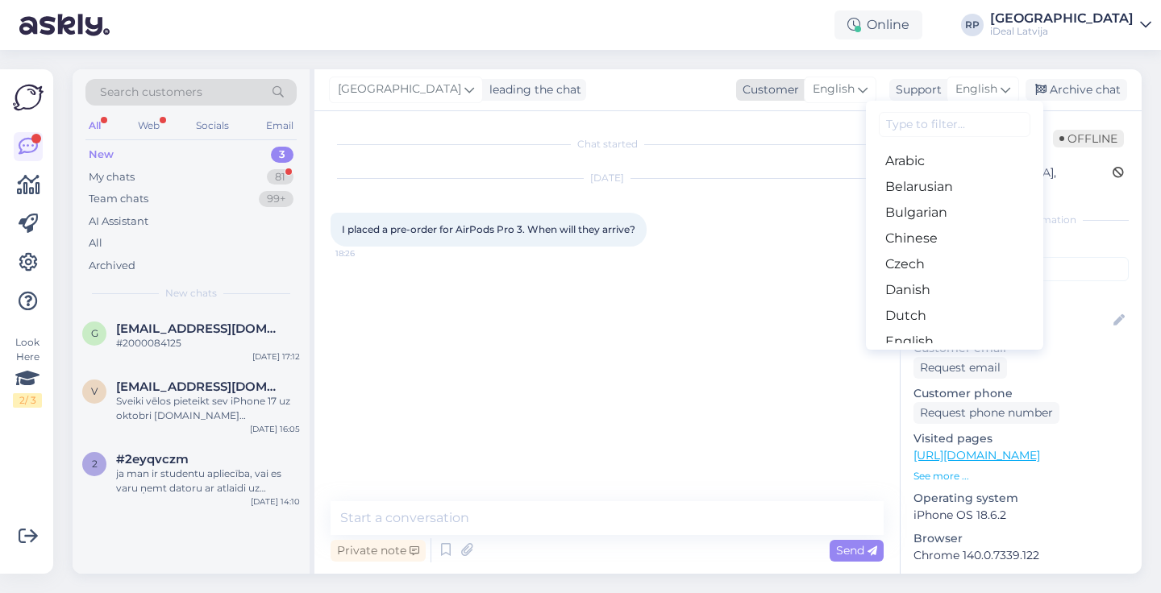
click at [849, 88] on span "English" at bounding box center [834, 90] width 42 height 18
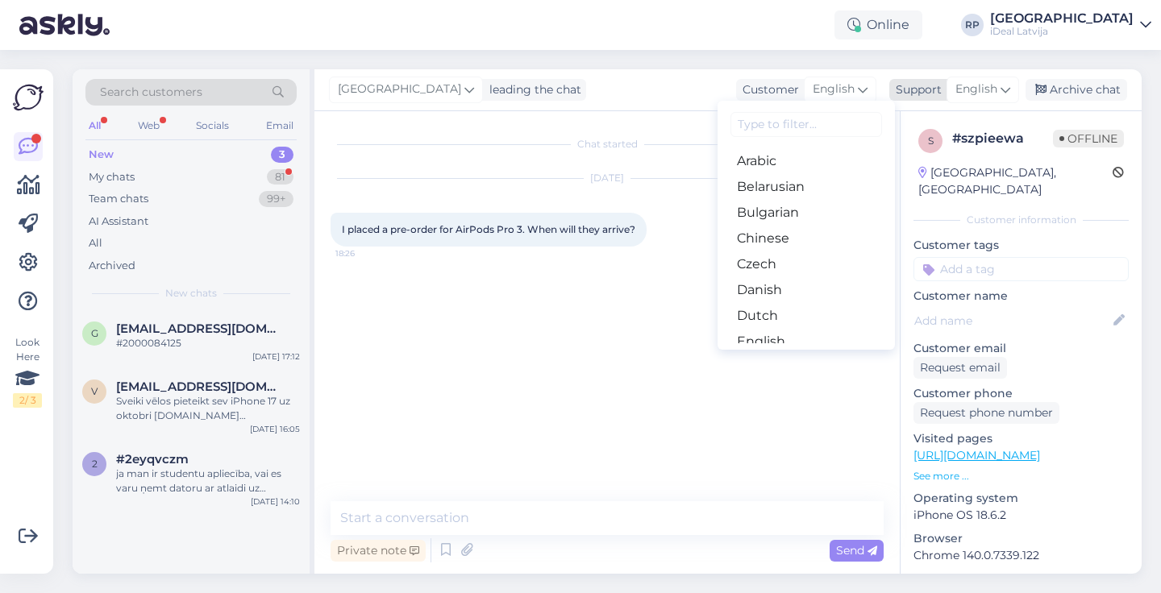
click at [957, 98] on span "English" at bounding box center [976, 90] width 42 height 18
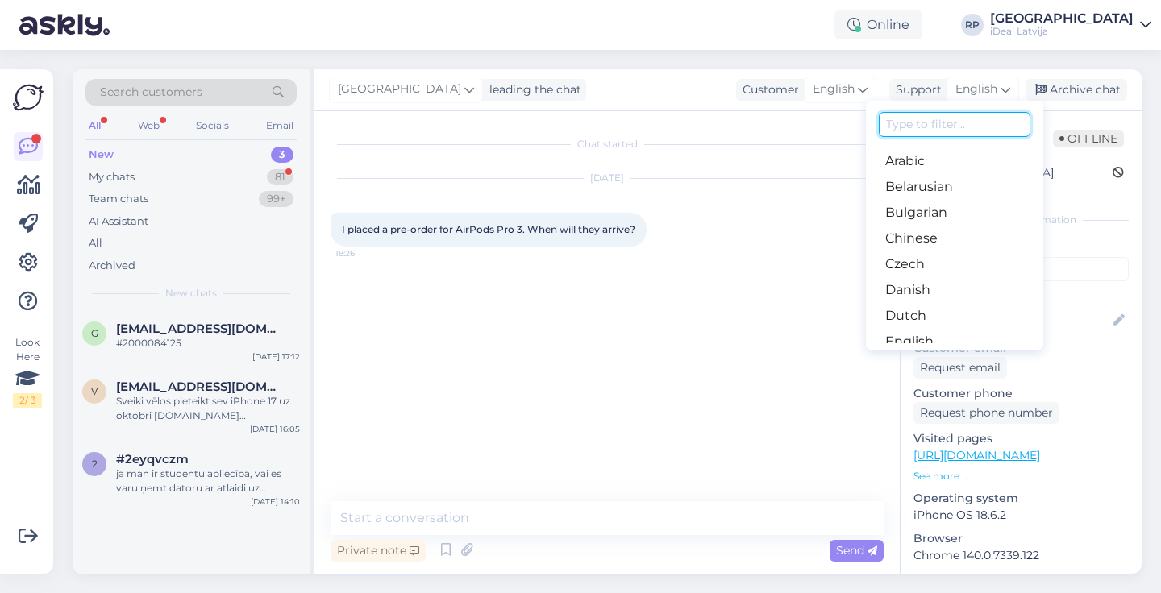
click at [949, 122] on input at bounding box center [955, 124] width 152 height 25
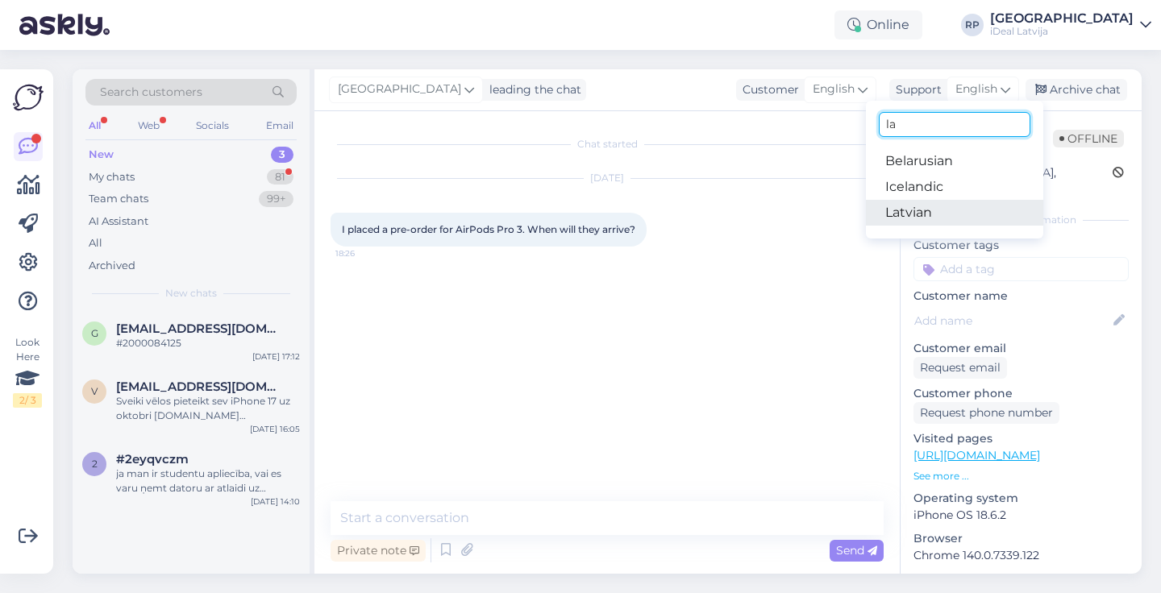
type input "la"
click at [914, 206] on link "Latvian" at bounding box center [954, 213] width 177 height 26
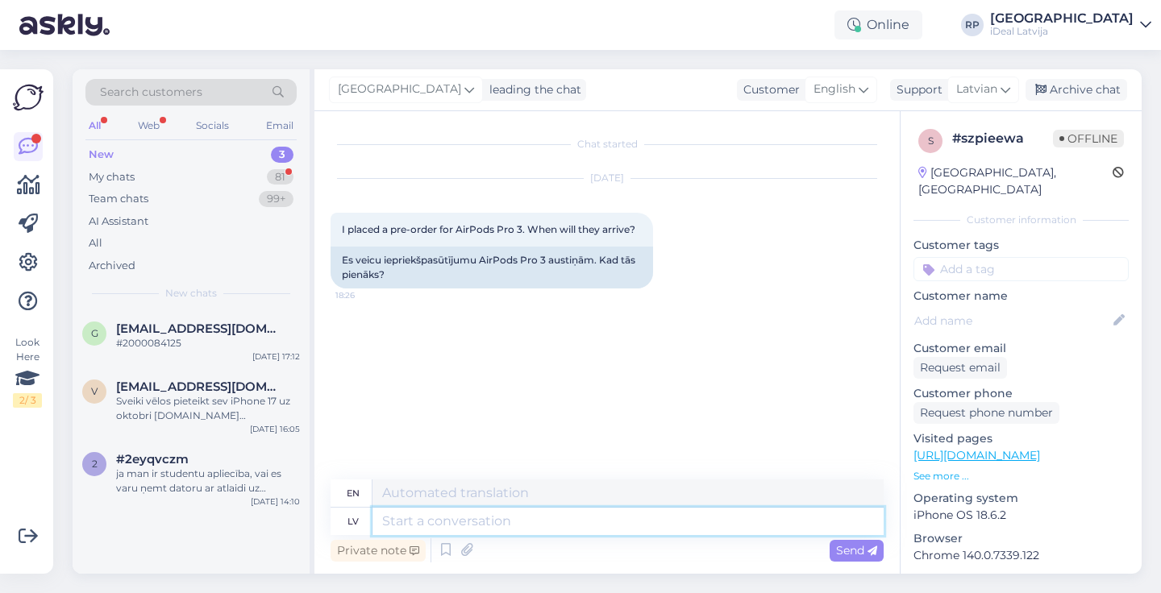
click at [560, 521] on textarea at bounding box center [627, 521] width 511 height 27
paste textarea "Sveiki! Diemžēl, šobrid nav. Ierīču pieejamība šobrīd ir ierobežota, tādēļ izsn…"
type textarea "Sveiki! Diemžēl, šobrid nav. Ierīču pieejamība šobrīd ir ierobežota, tādēļ izsn…"
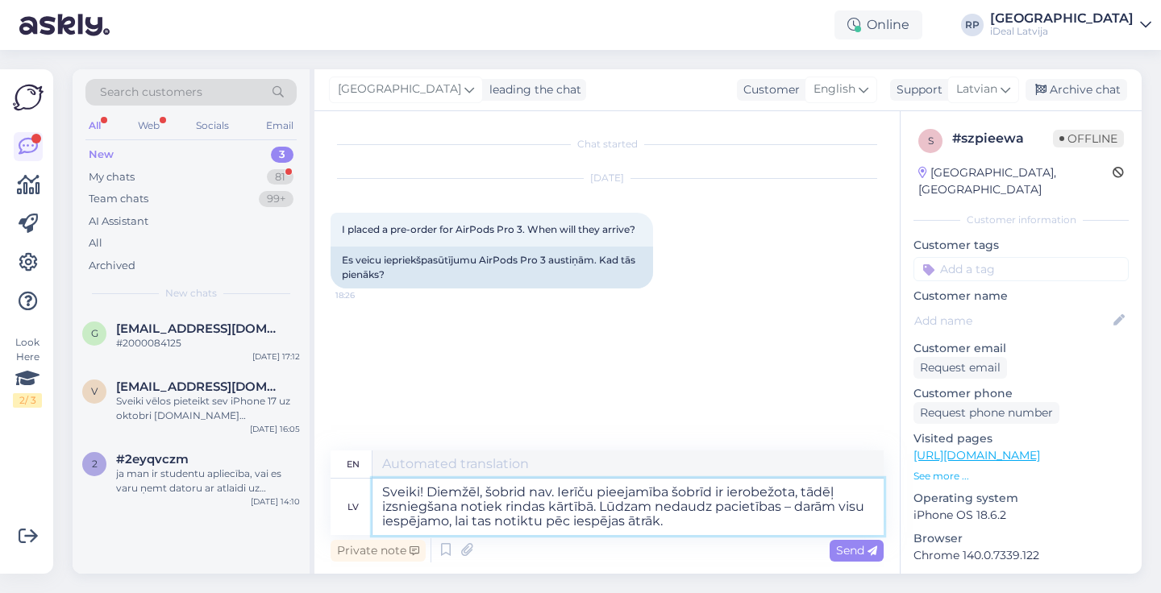
type textarea "Hello! Unfortunately, not at the moment. The availability of devices is current…"
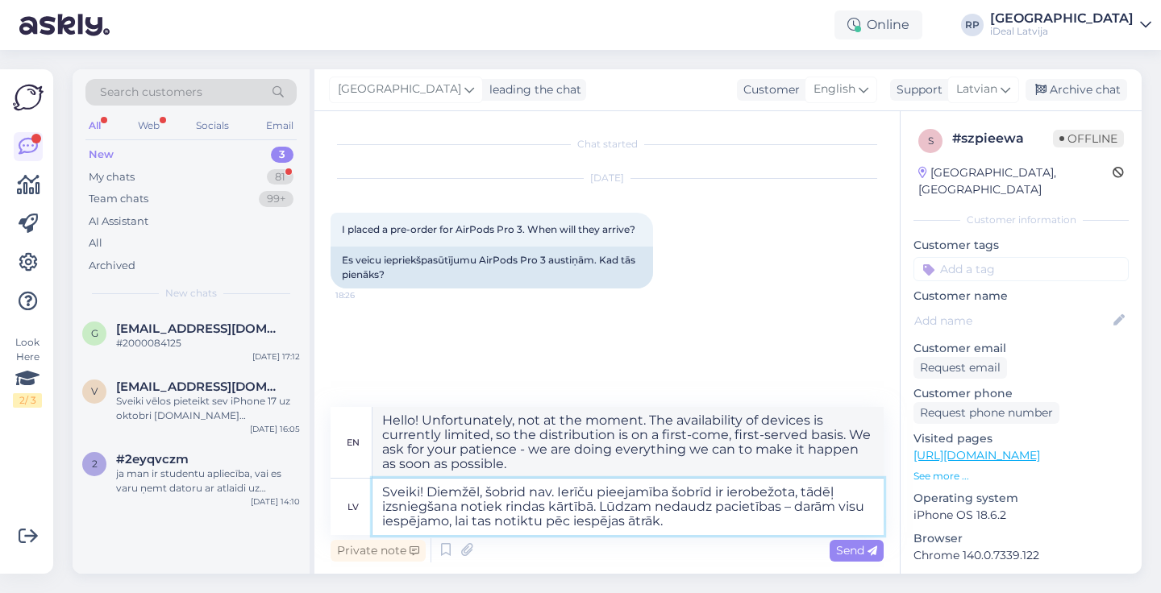
click at [537, 491] on textarea "Sveiki! Diemžēl, šobrid nav. Ierīču pieejamība šobrīd ir ierobežota, tādēļ izsn…" at bounding box center [627, 507] width 511 height 56
click at [548, 493] on textarea "Sveiki! Diemžēl, šobrid nav. Ierīču pieejamība šobrīd ir ierobežota, tādēļ izsn…" at bounding box center [627, 507] width 511 height 56
click at [552, 493] on textarea "Sveiki! Diemžēl, šobrid nav. Ierīču pieejamība šobrīd ir ierobežota, tādēļ izsn…" at bounding box center [627, 507] width 511 height 56
type textarea "Sveiki! Diemžēl, šobrid nav noliktavā. Ierīču pieejamība šobrīd ir ierobežota, …"
type textarea "Hello! Unfortunately, we are currently out of stock. Availability of devices is…"
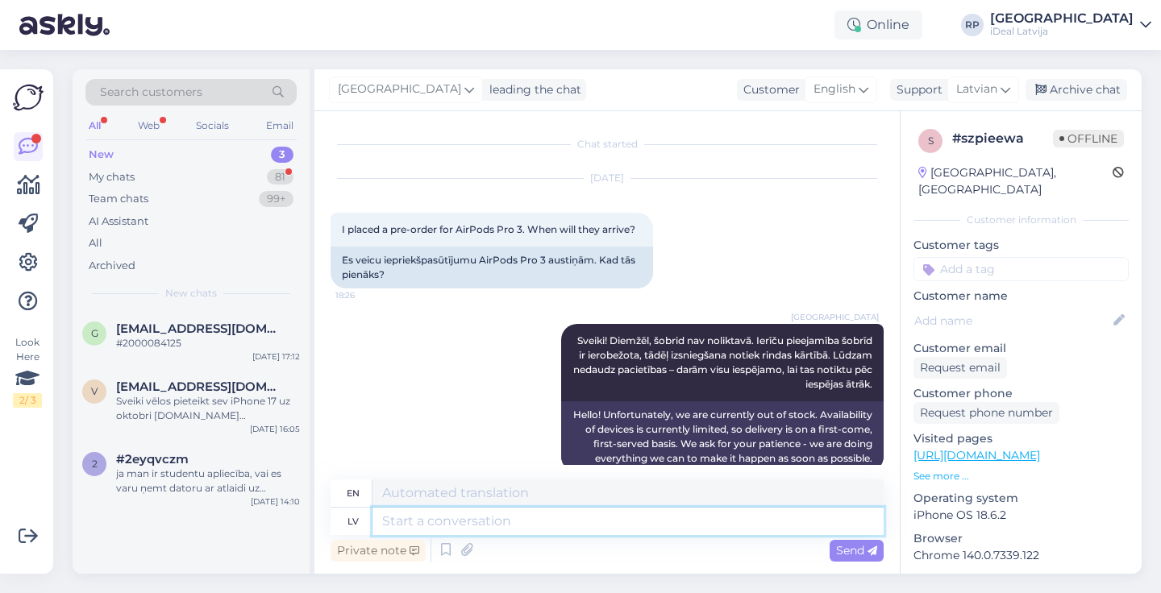
scroll to position [40, 0]
